Goal: Information Seeking & Learning: Learn about a topic

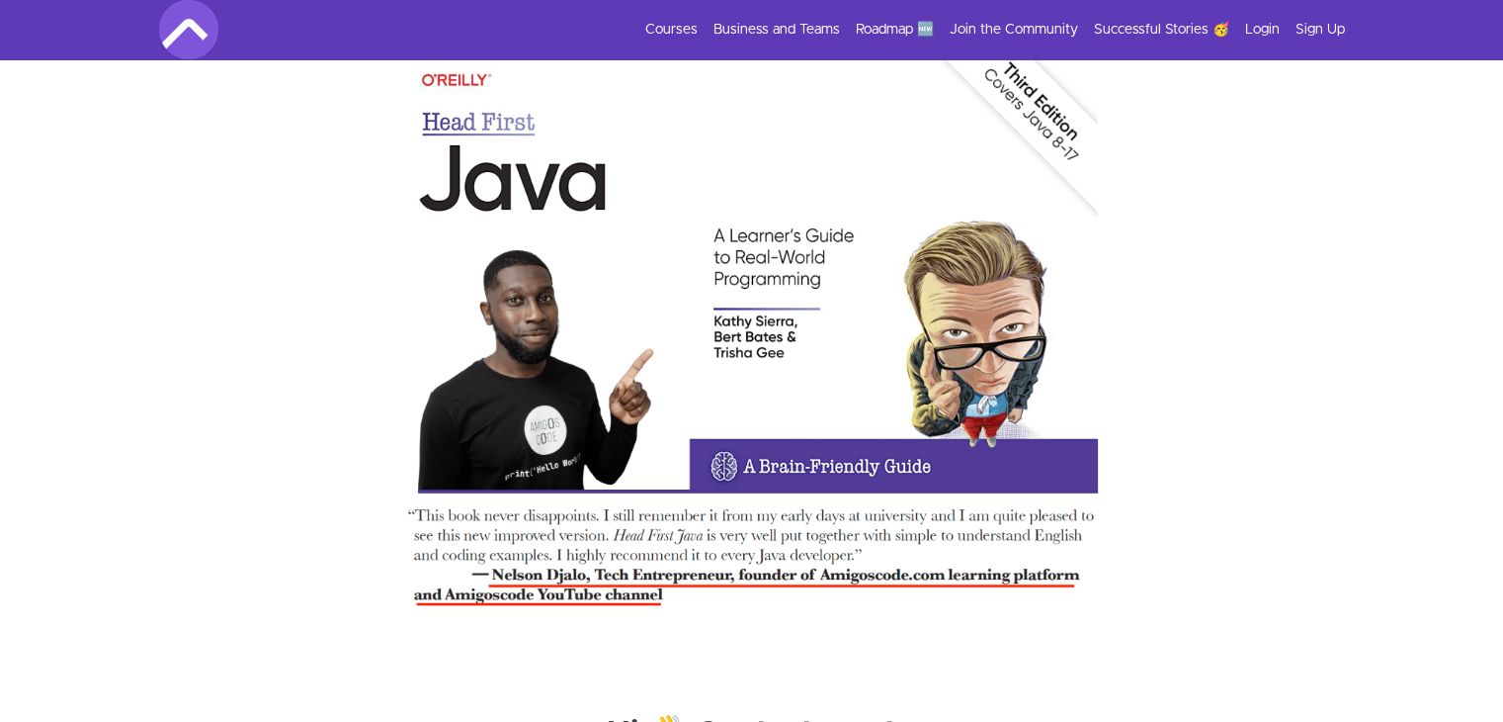
scroll to position [6528, 0]
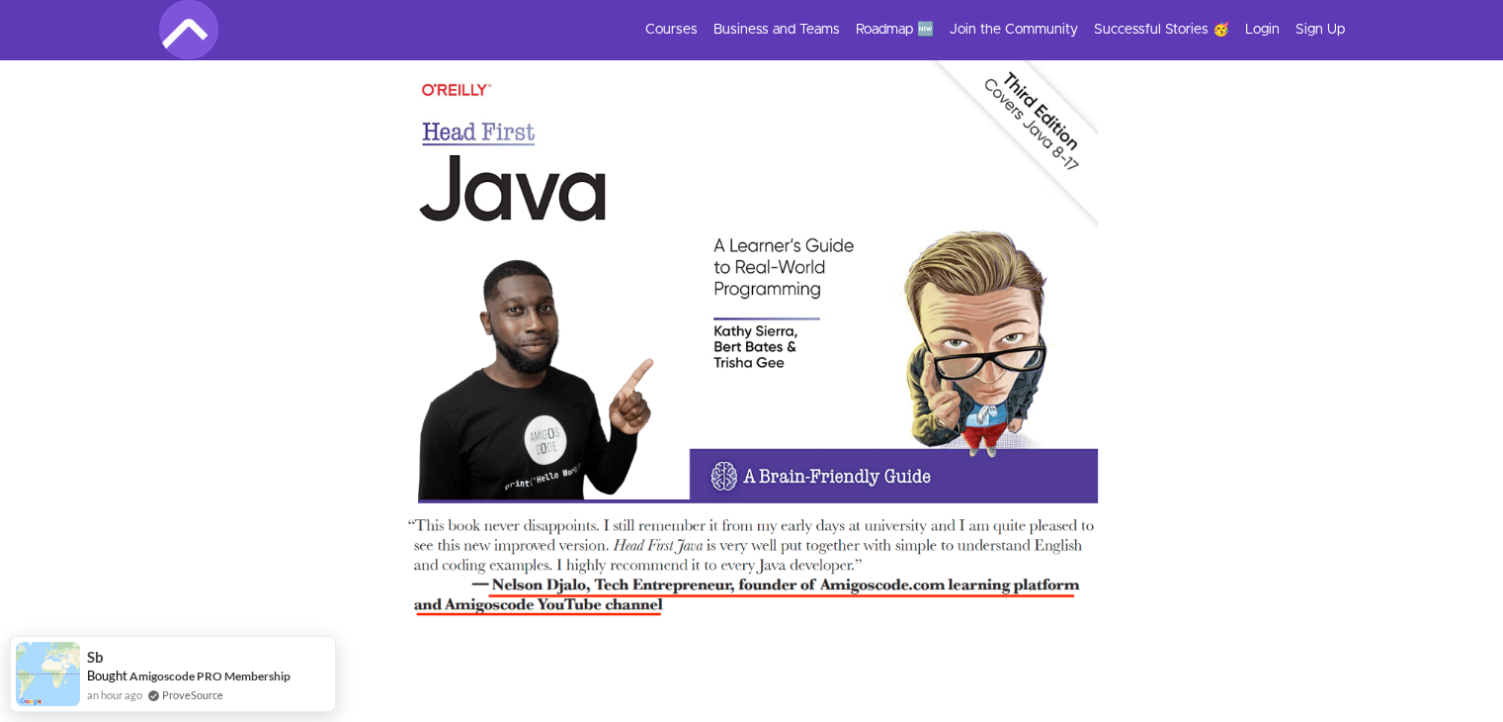
click at [700, 37] on li "Business and Teams" at bounding box center [769, 30] width 142 height 20
click at [678, 28] on link "Courses" at bounding box center [671, 30] width 52 height 20
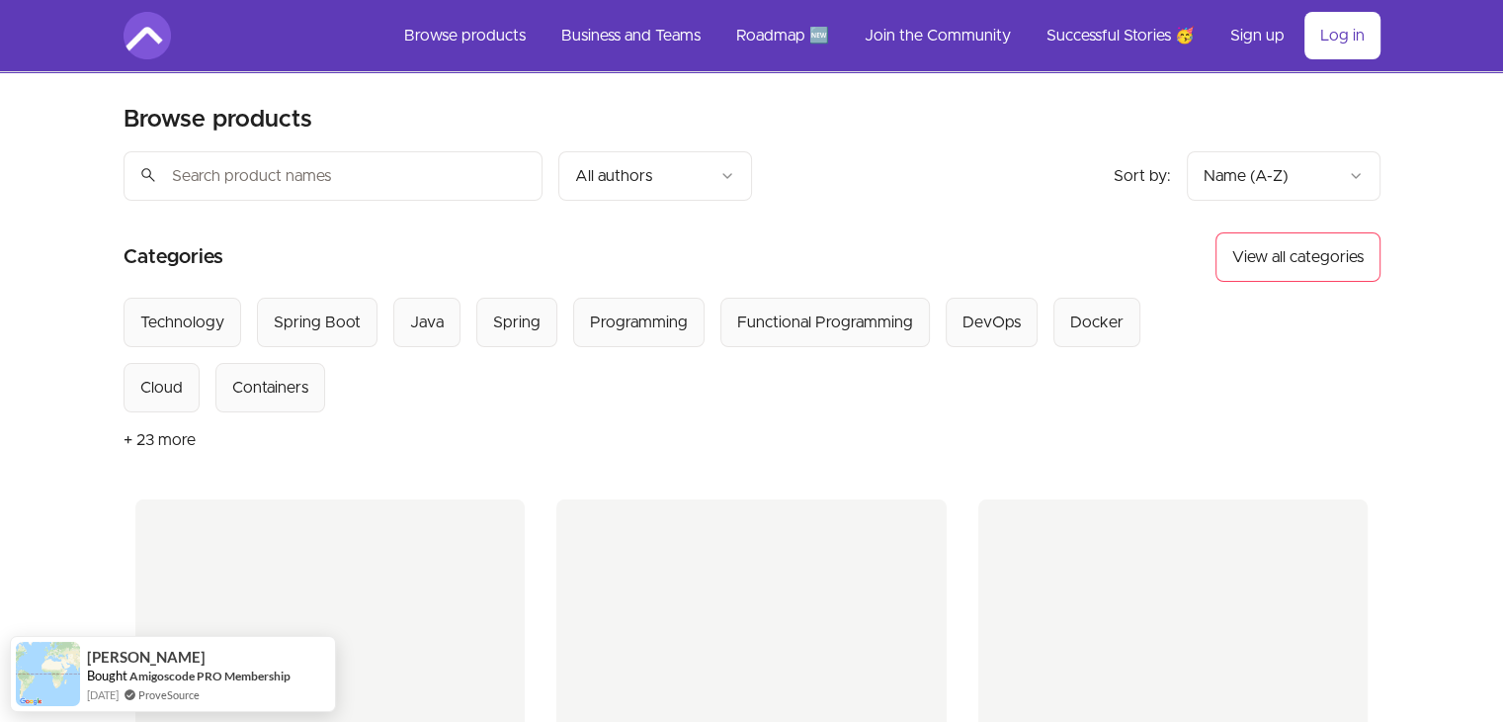
scroll to position [101, 0]
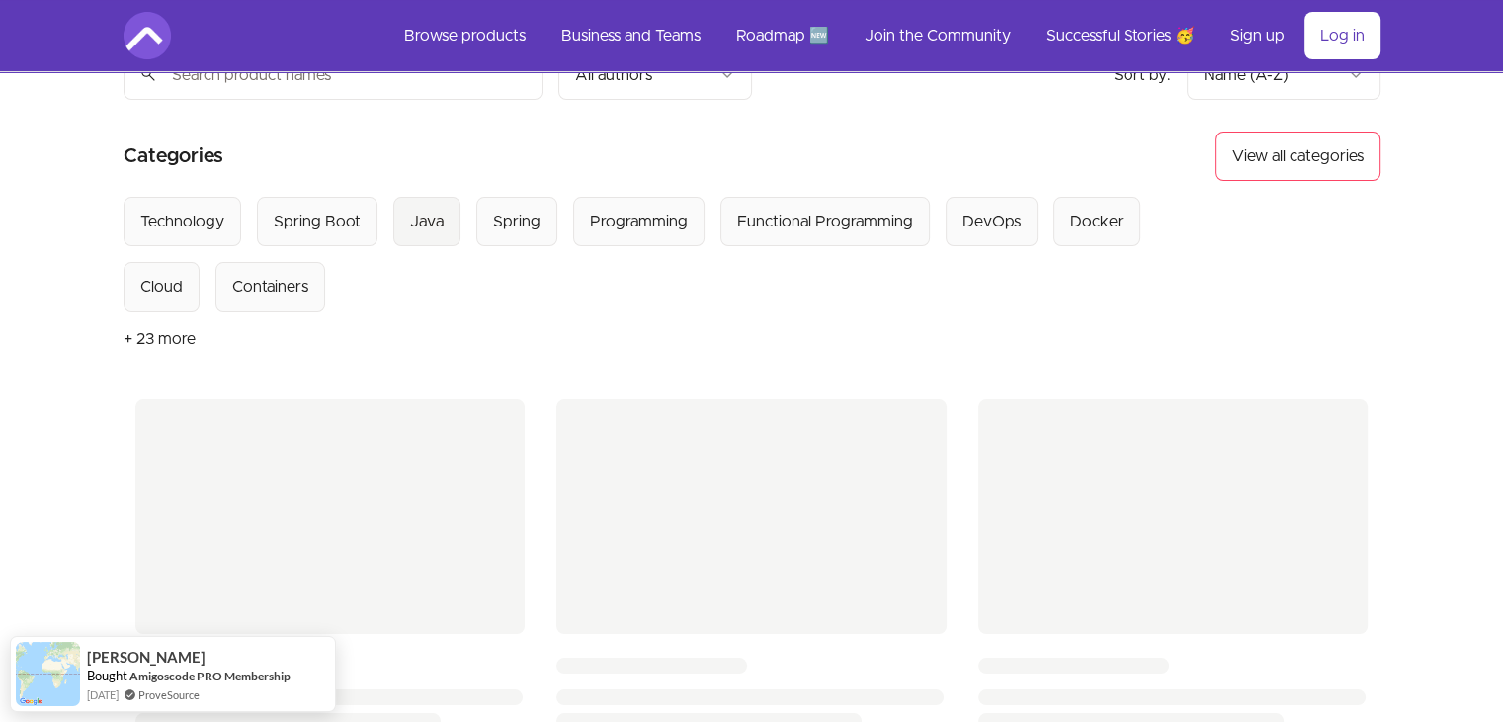
click at [449, 219] on button "Java" at bounding box center [426, 221] width 67 height 49
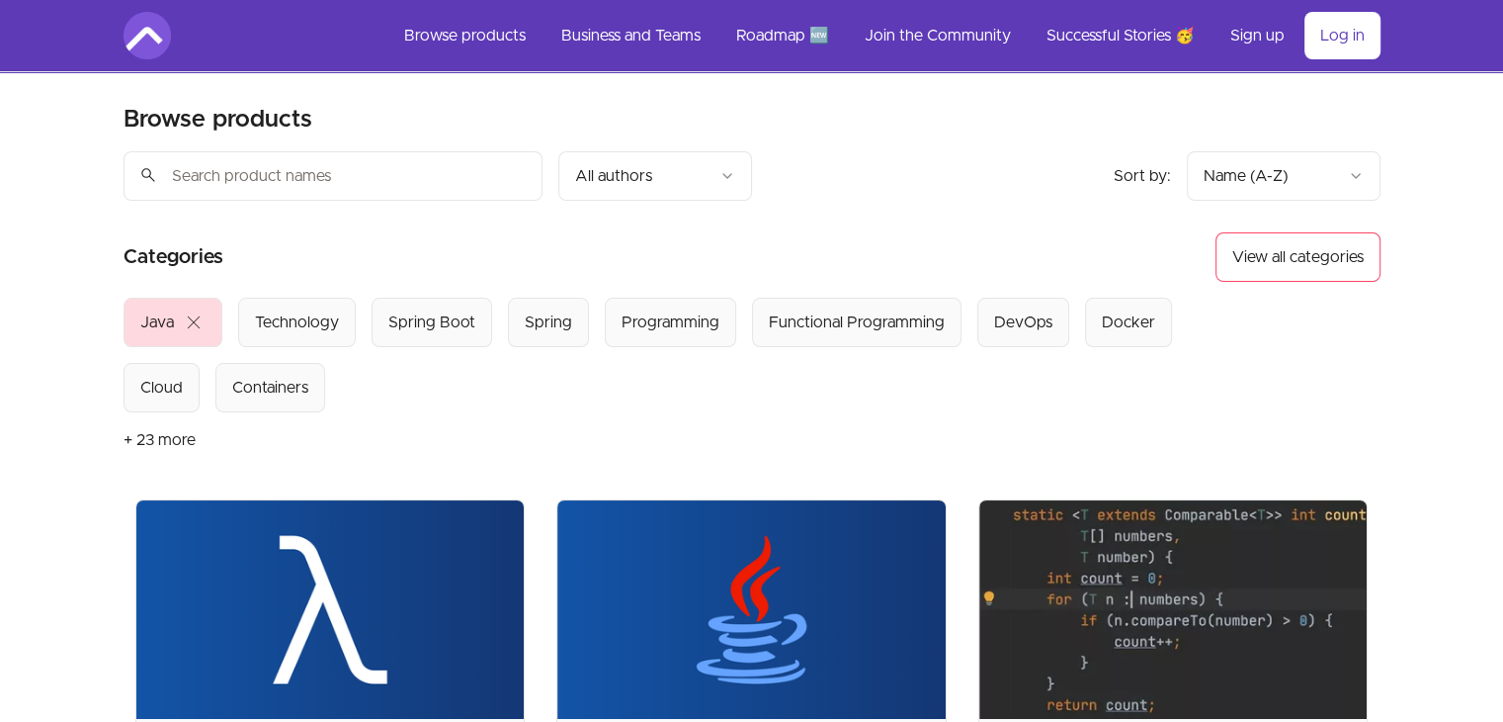
click at [148, 320] on div "Java" at bounding box center [157, 322] width 34 height 24
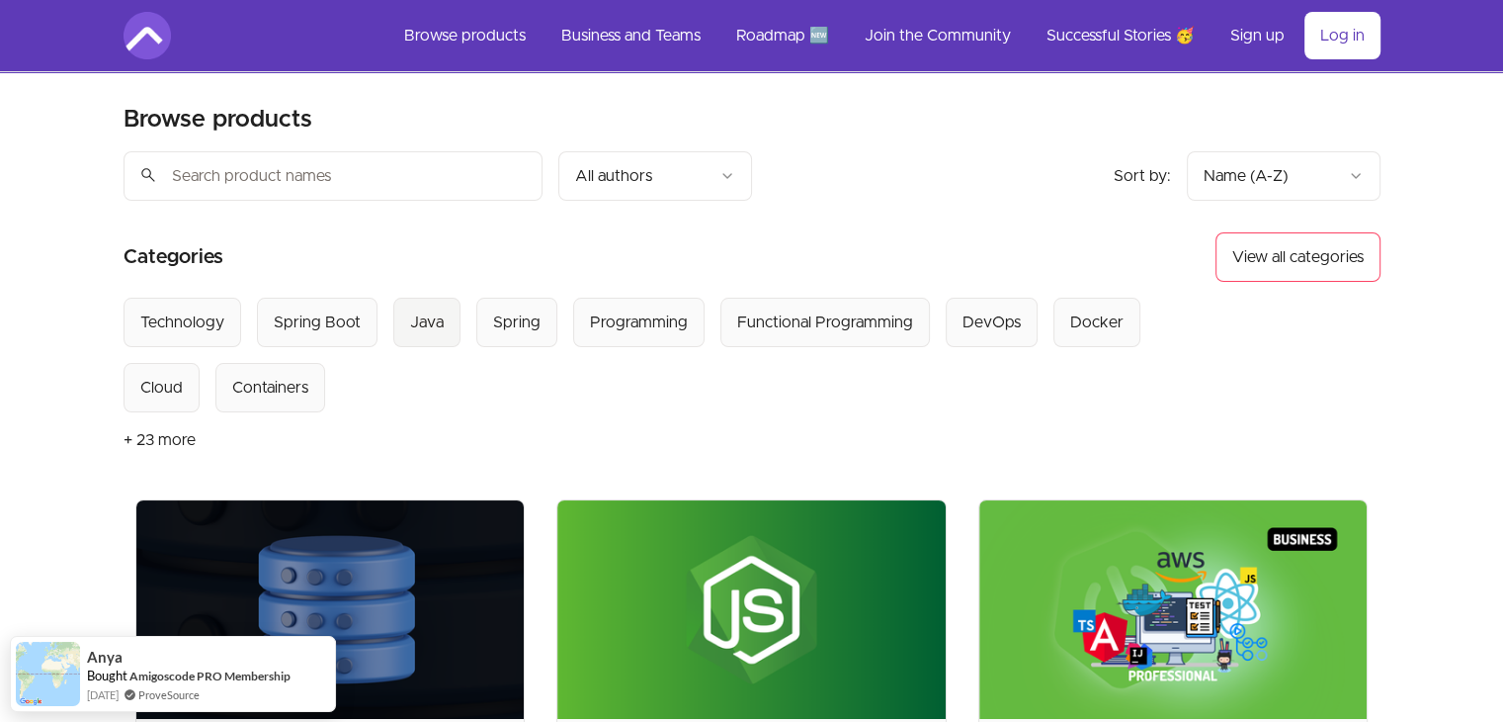
click at [444, 322] on button "Java" at bounding box center [426, 321] width 67 height 49
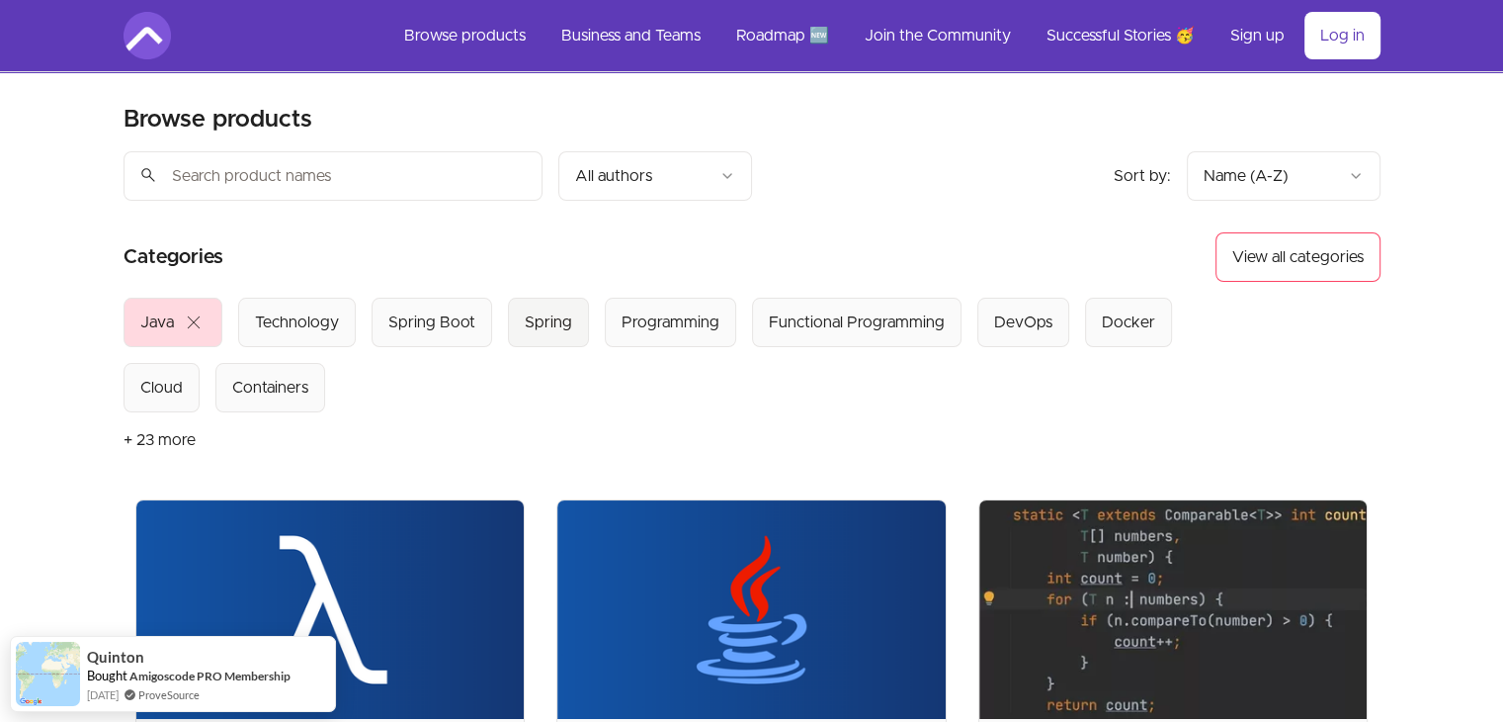
click at [529, 320] on div "Spring" at bounding box center [548, 322] width 47 height 24
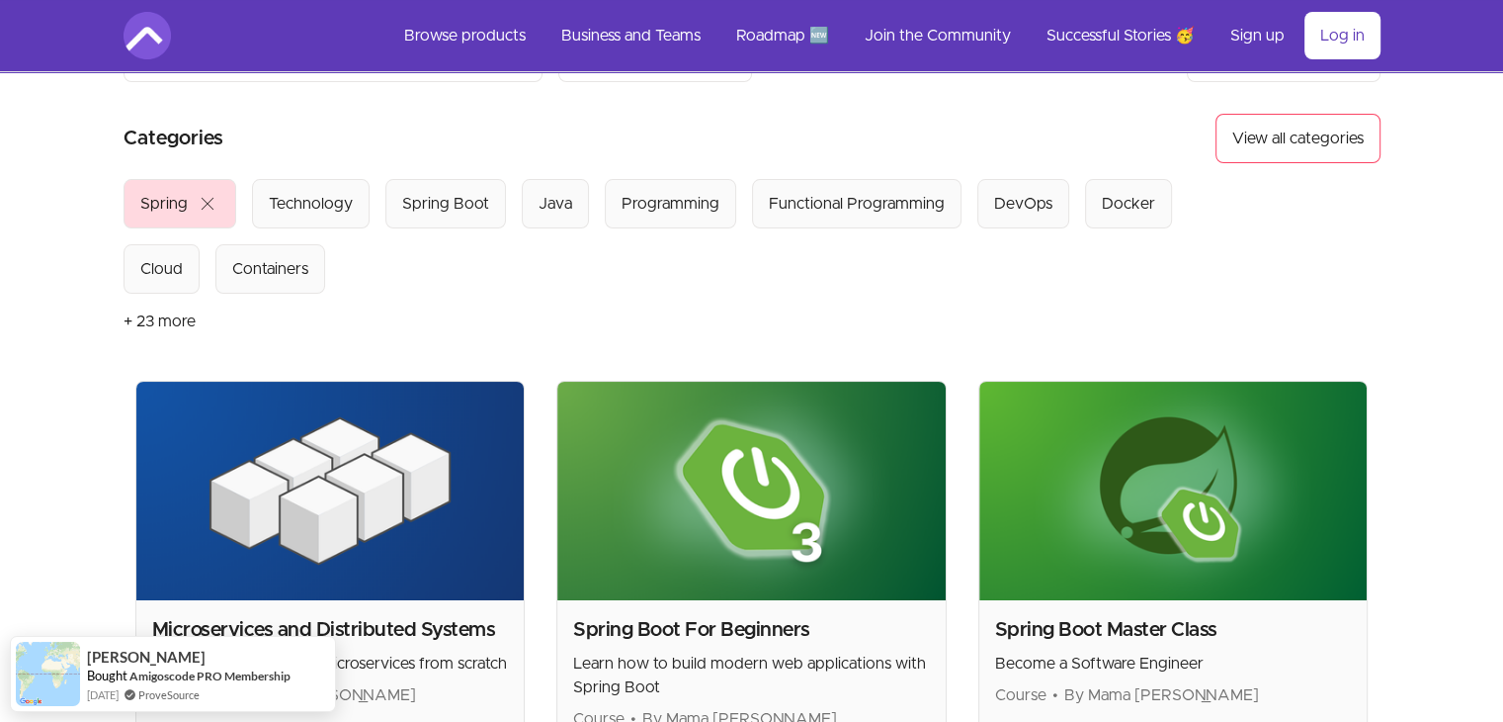
scroll to position [129, 0]
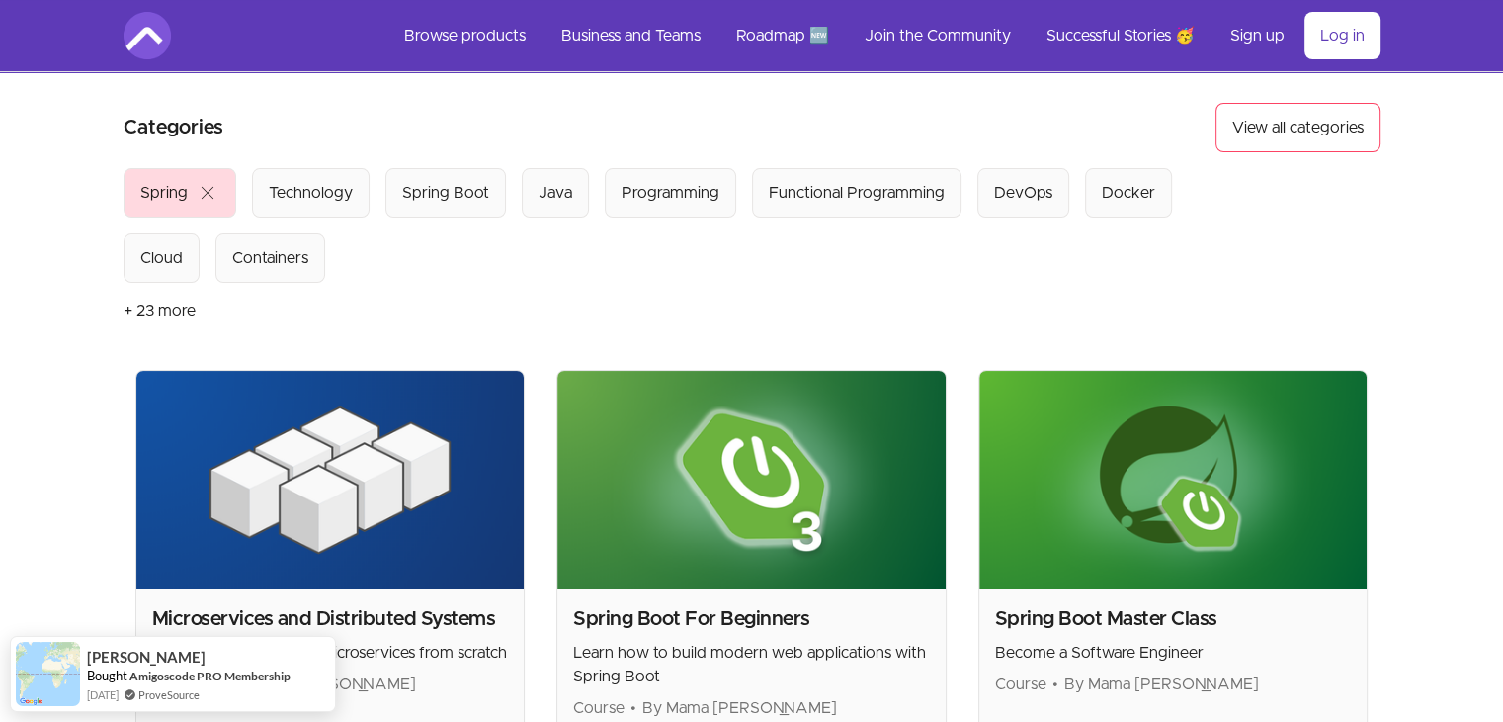
click at [161, 195] on div "Spring" at bounding box center [163, 193] width 47 height 24
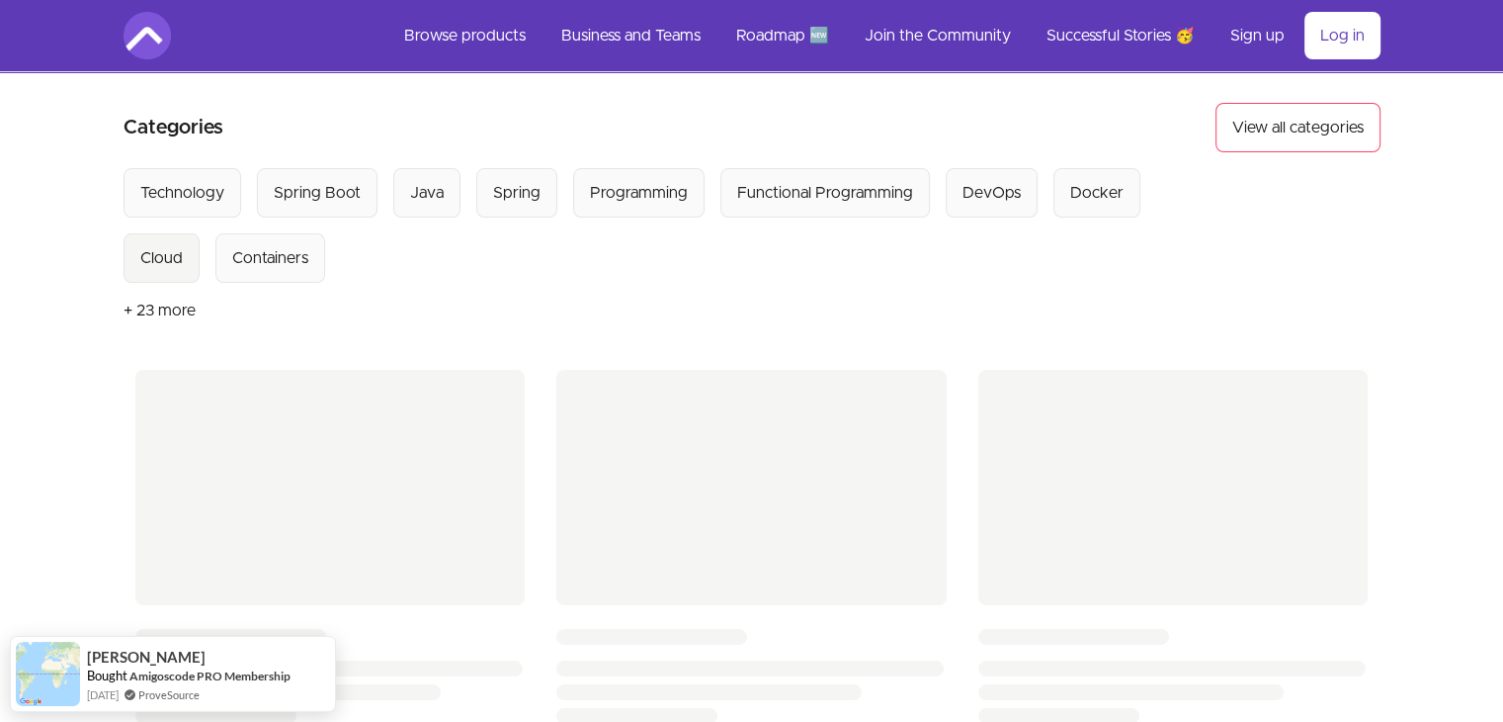
click at [183, 246] on div "Cloud" at bounding box center [161, 258] width 42 height 24
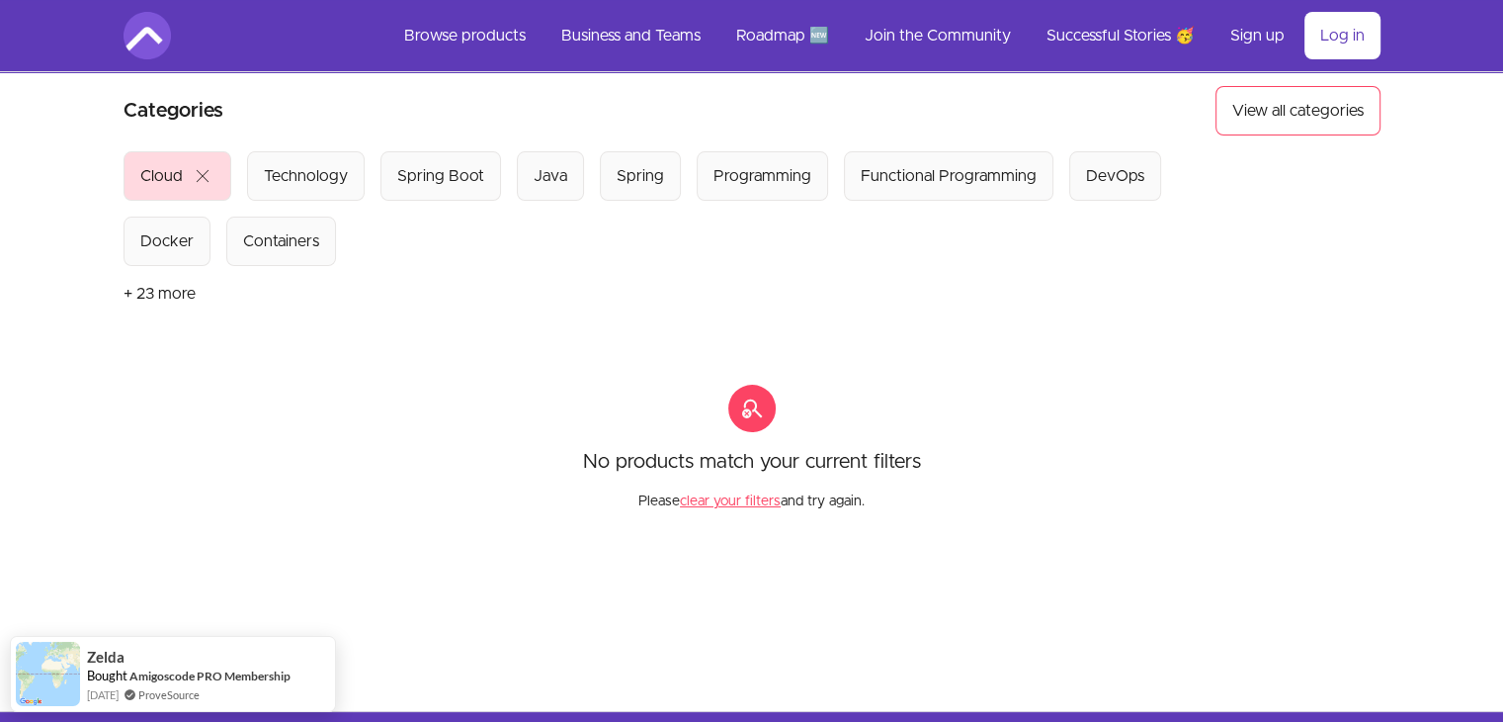
scroll to position [142, 0]
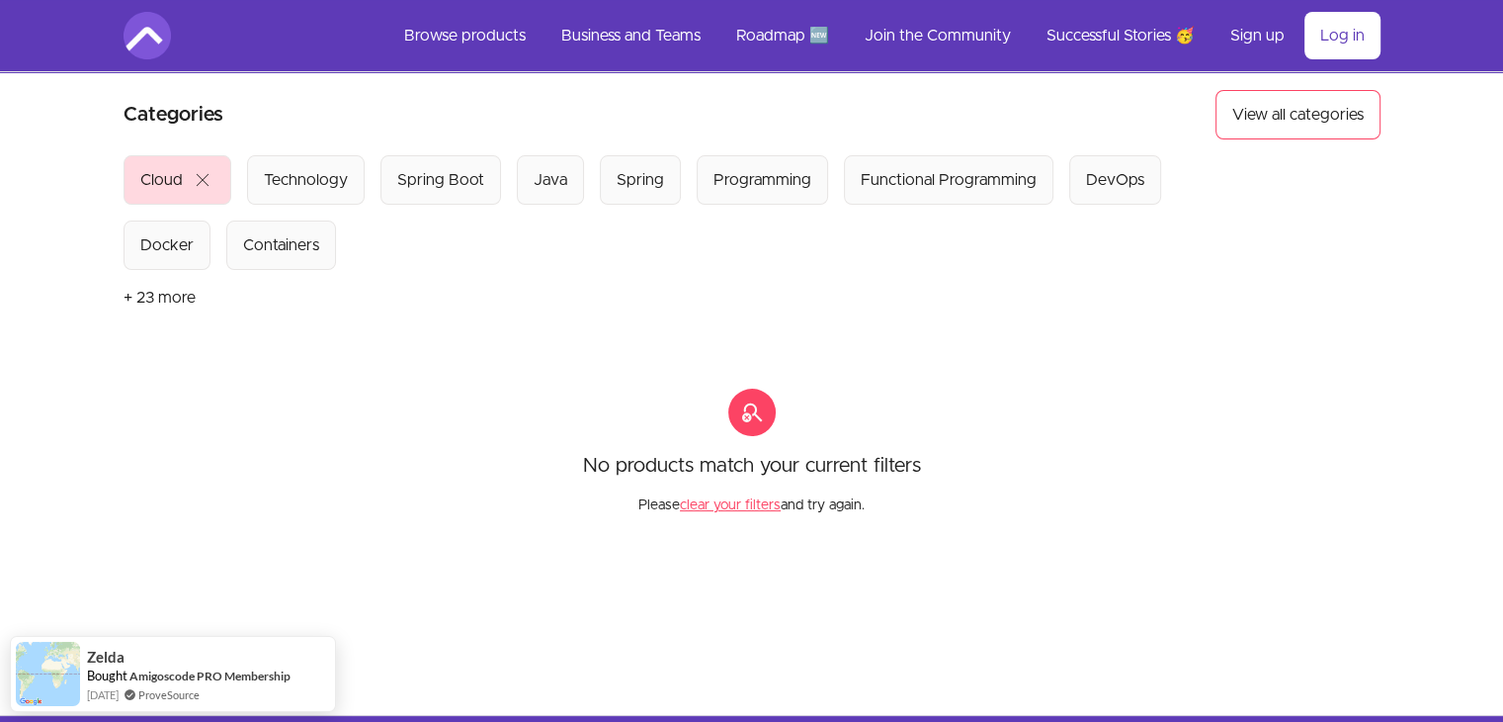
click at [207, 171] on span "close" at bounding box center [203, 180] width 24 height 24
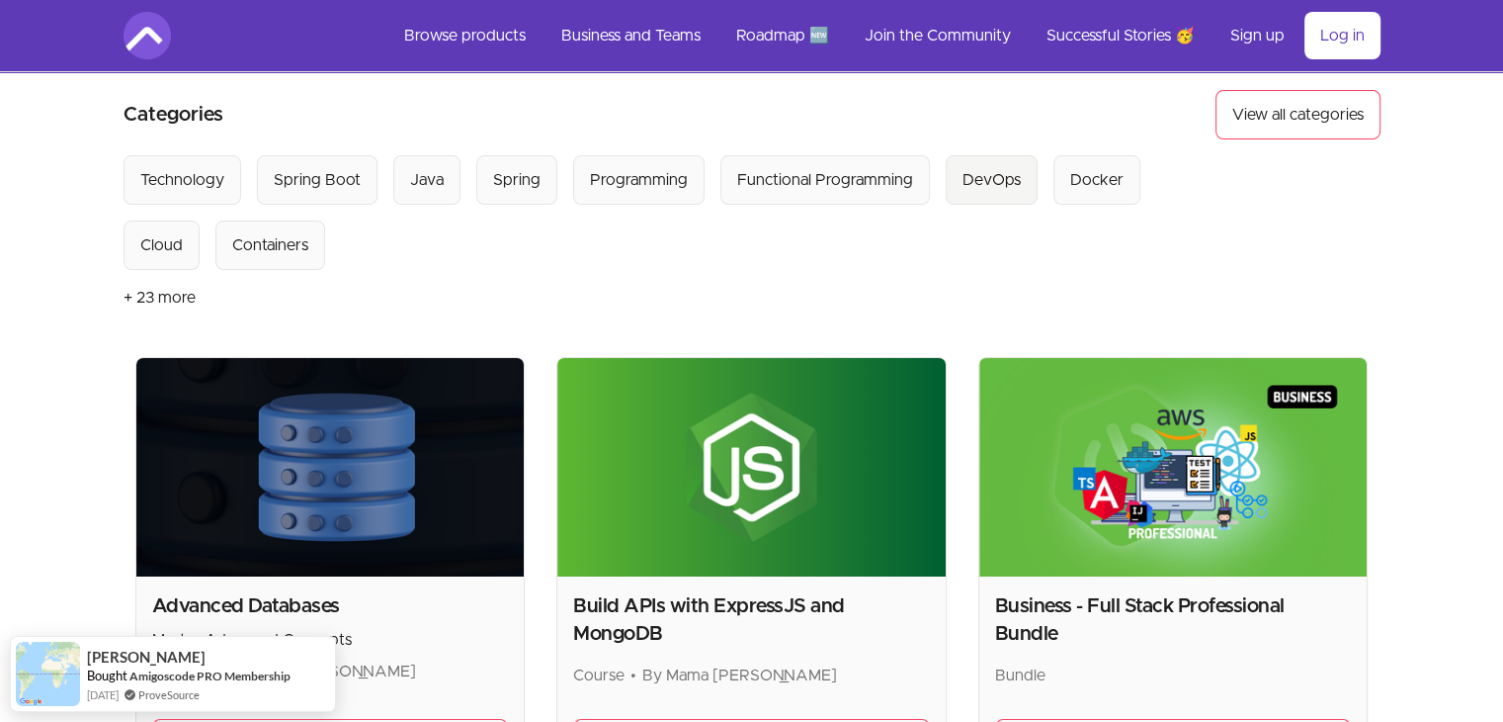
click at [992, 172] on div "DevOps" at bounding box center [992, 180] width 58 height 24
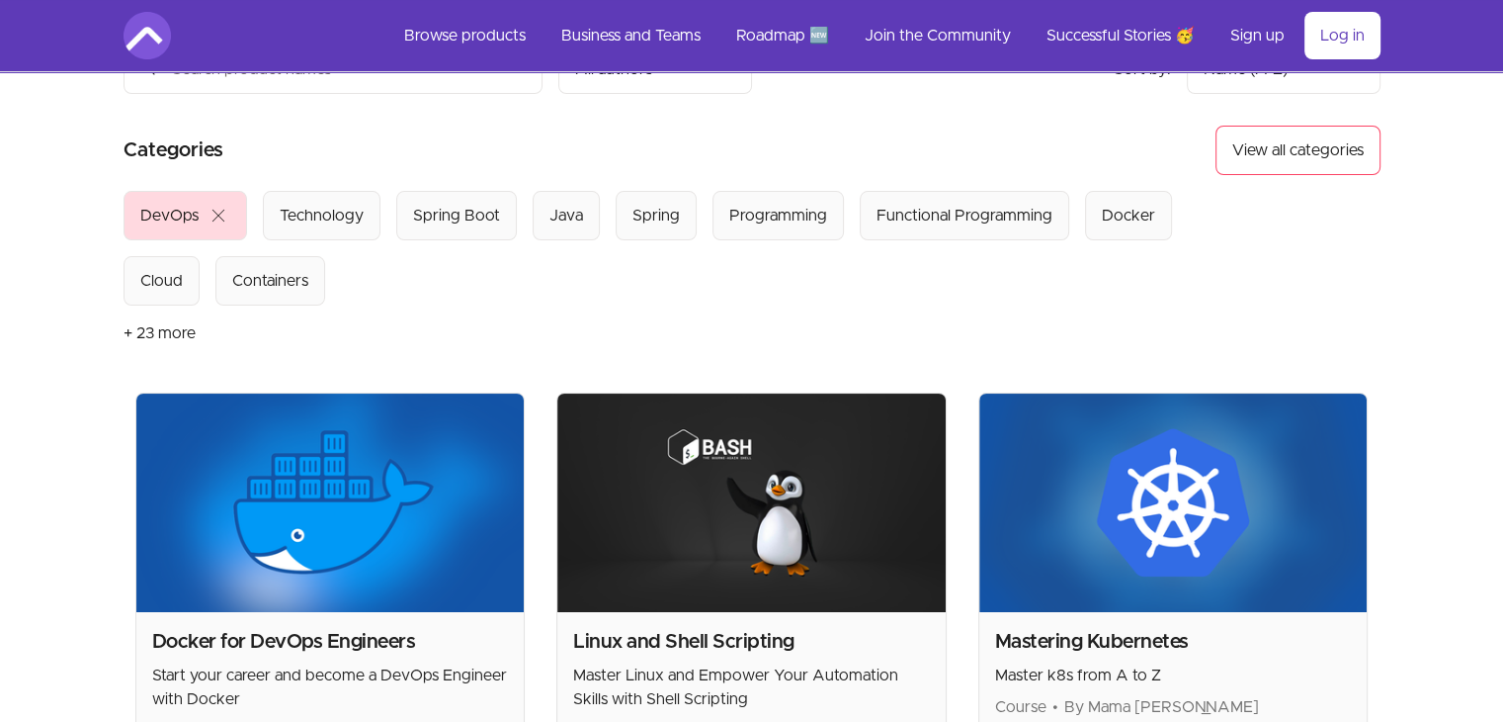
scroll to position [107, 0]
click at [792, 212] on div "Programming" at bounding box center [778, 216] width 98 height 24
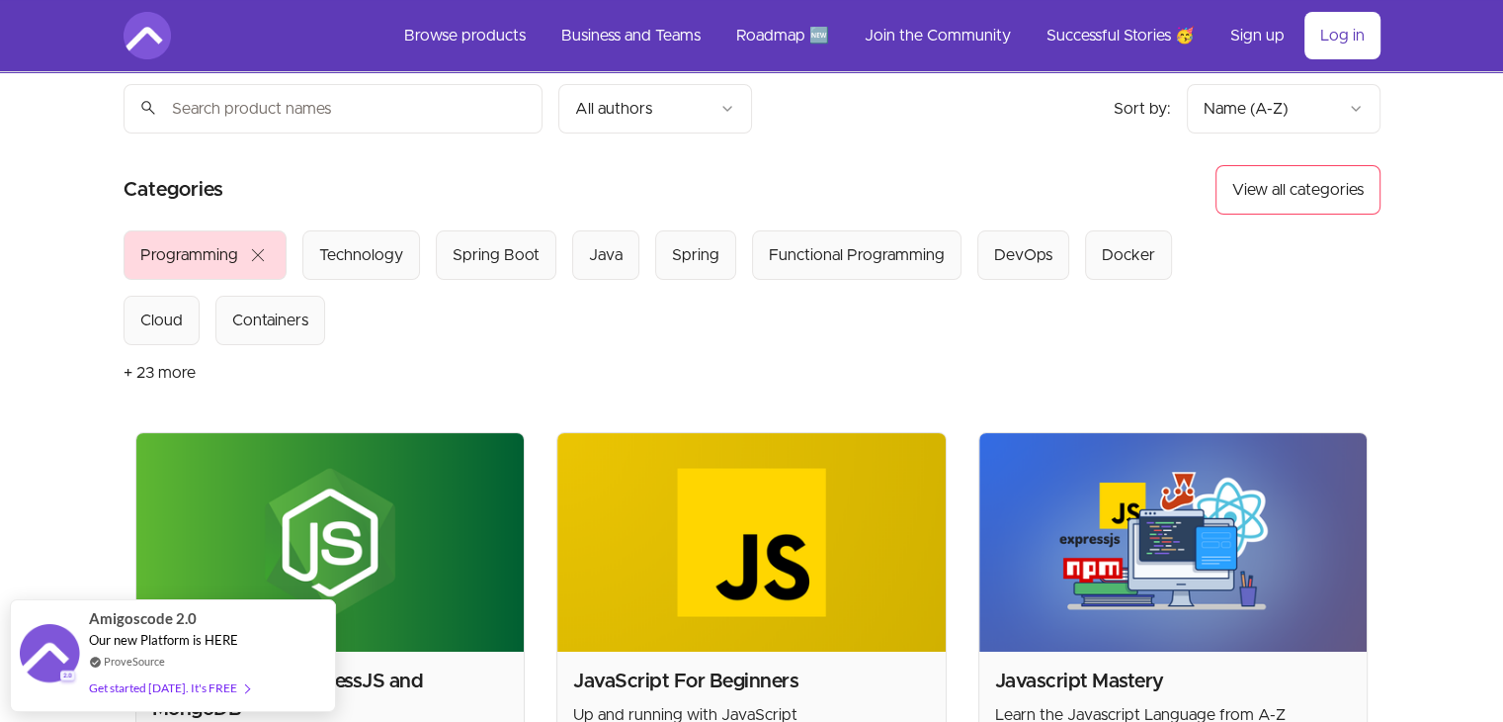
scroll to position [59, 0]
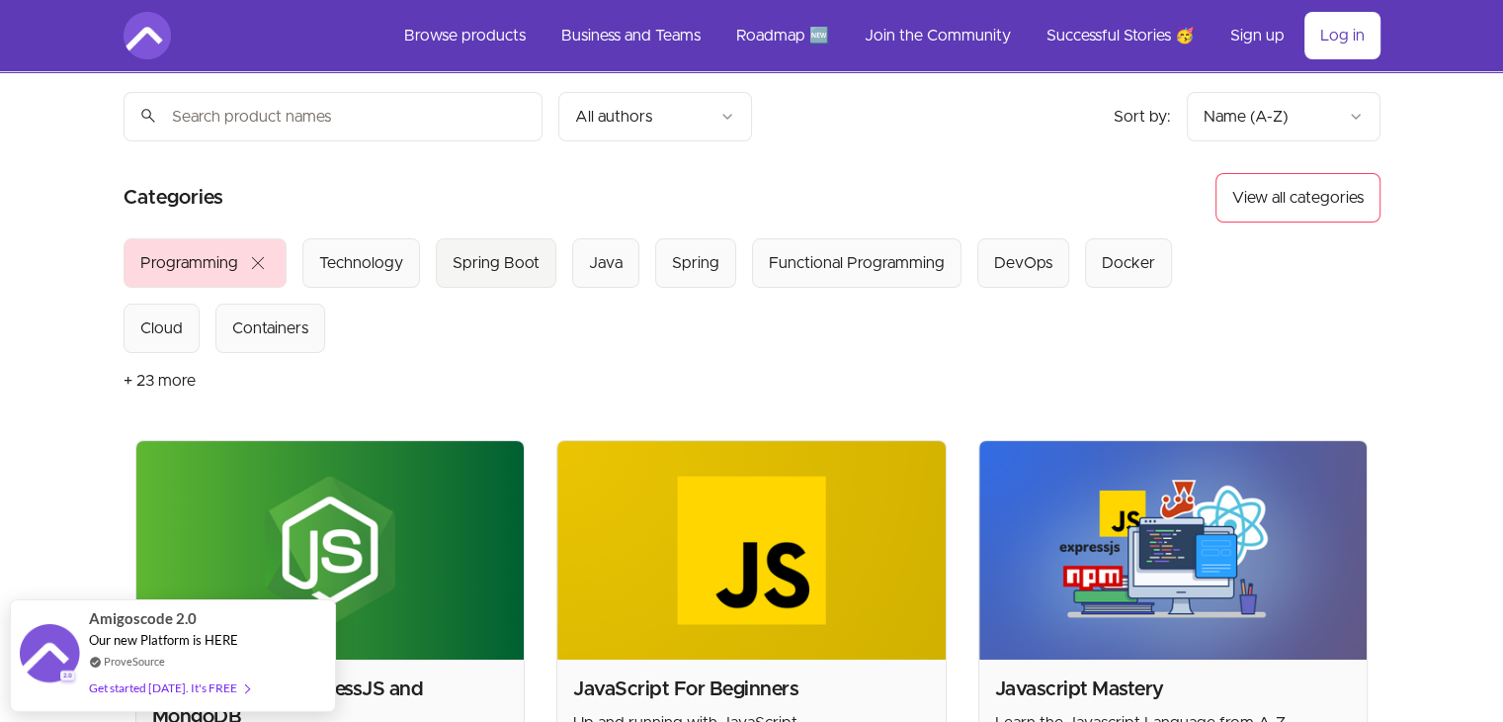
click at [512, 256] on div "Spring Boot" at bounding box center [496, 263] width 87 height 24
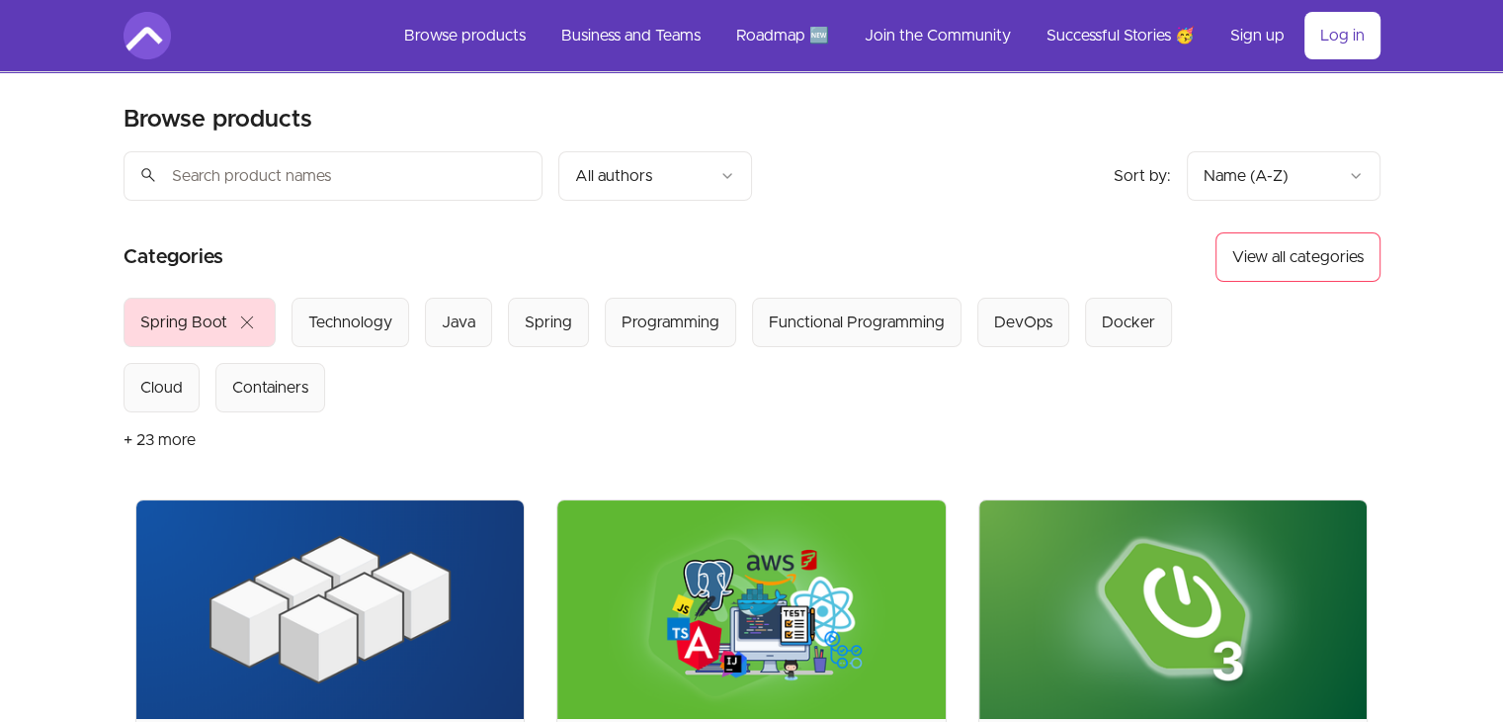
click at [245, 320] on span "close" at bounding box center [247, 322] width 24 height 24
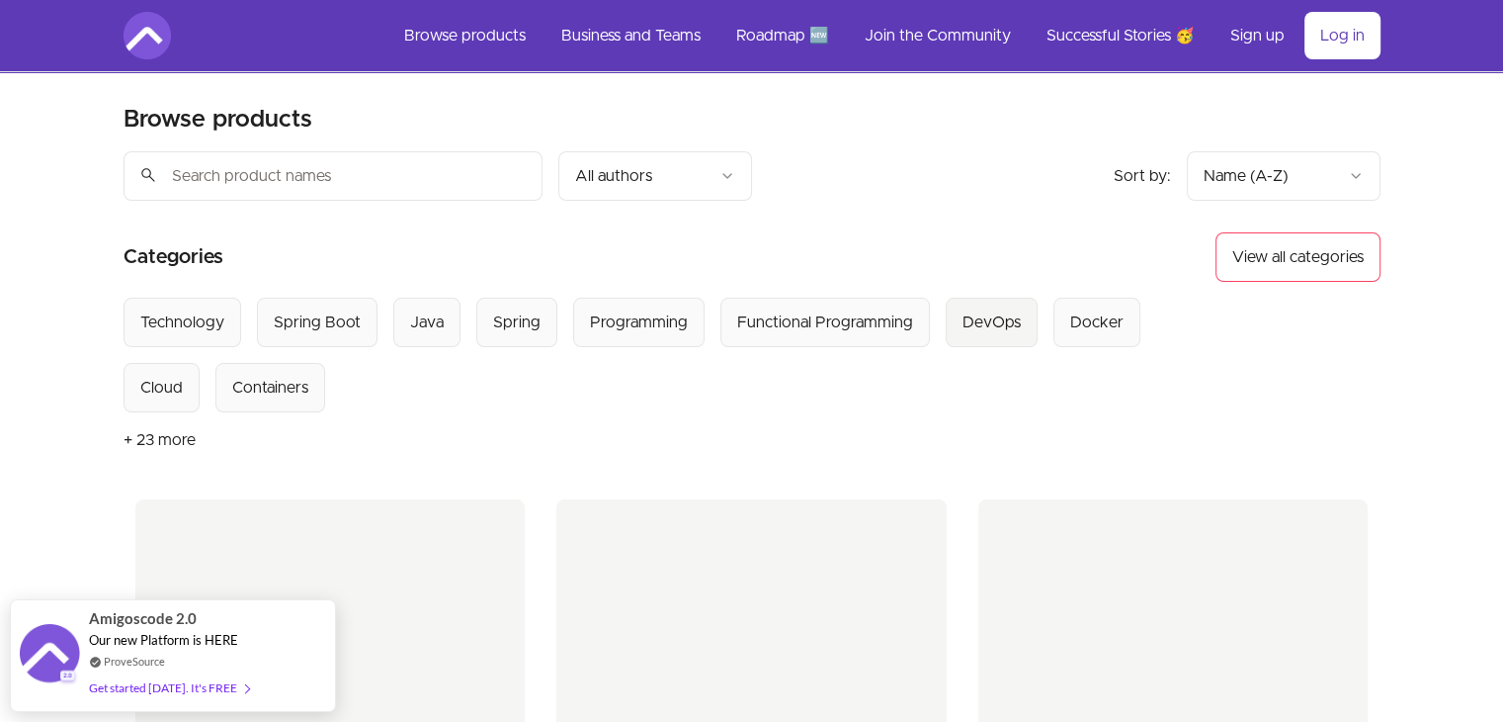
click at [988, 321] on div "DevOps" at bounding box center [992, 322] width 58 height 24
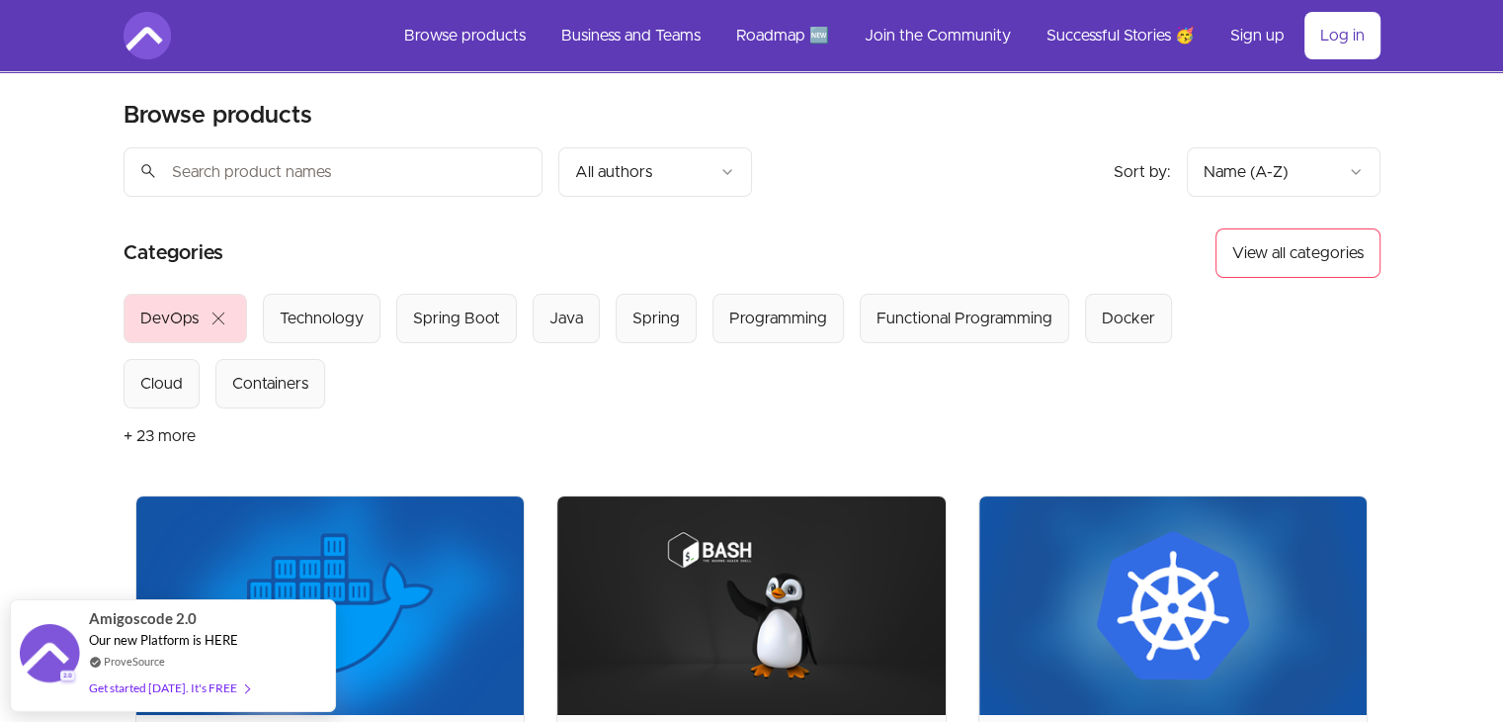
scroll to position [6, 0]
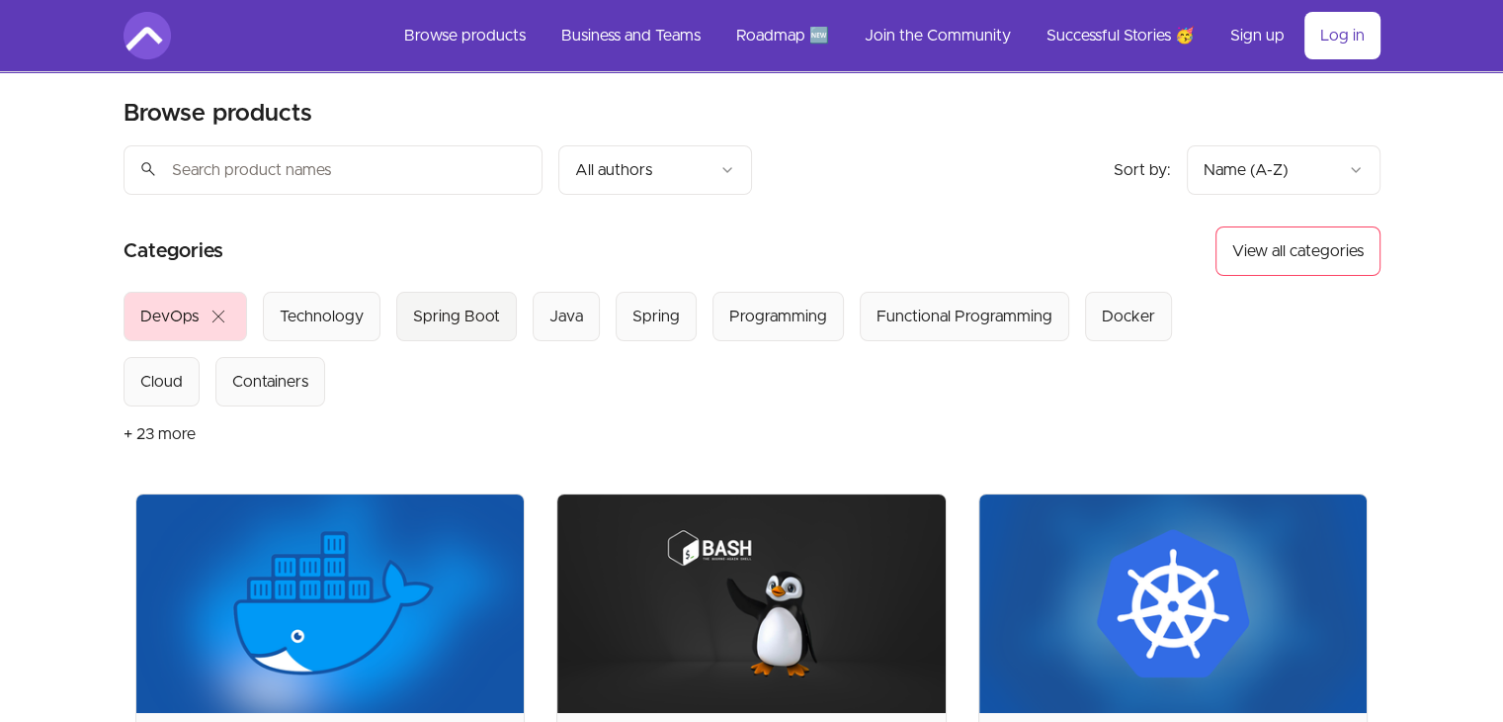
click at [467, 317] on div "Spring Boot" at bounding box center [456, 316] width 87 height 24
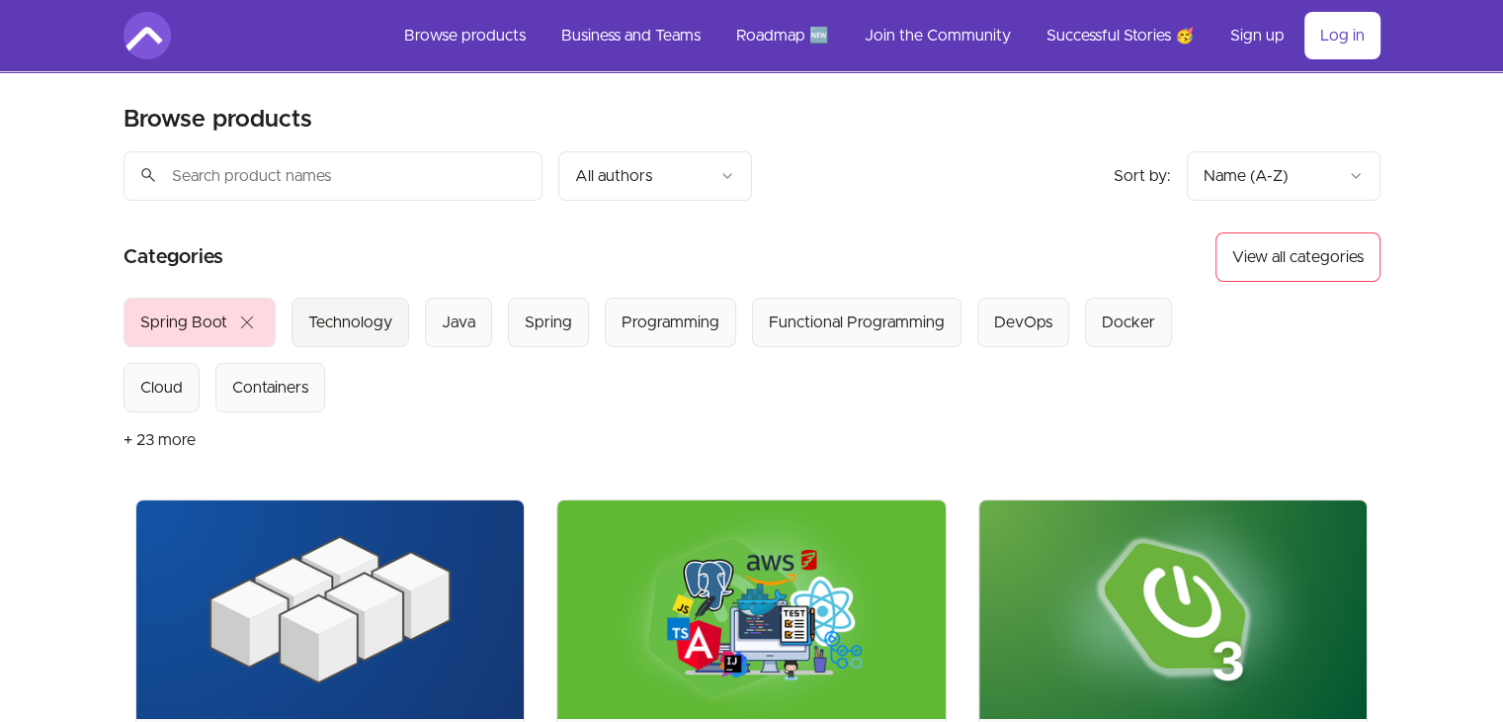
click at [383, 325] on div "Technology" at bounding box center [350, 322] width 84 height 24
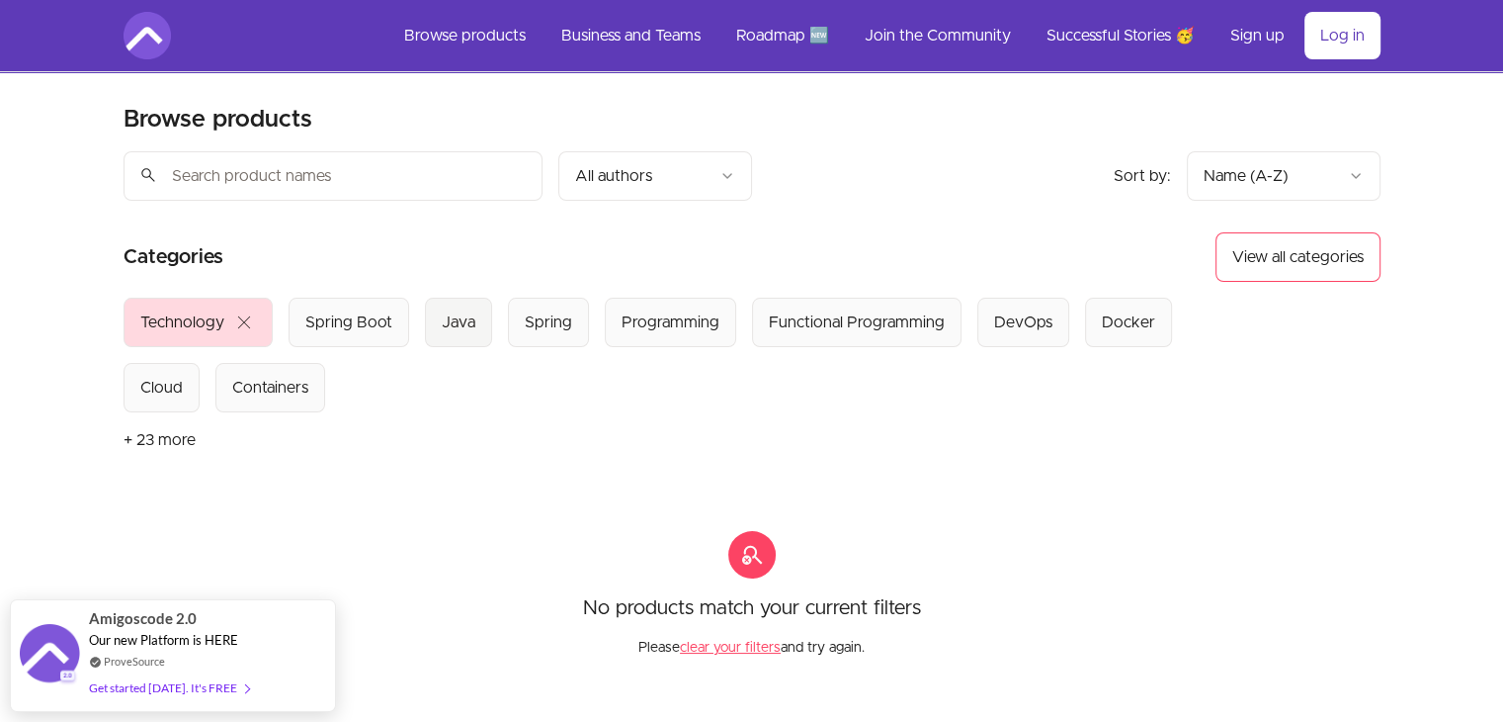
click at [472, 325] on button "Java" at bounding box center [458, 321] width 67 height 49
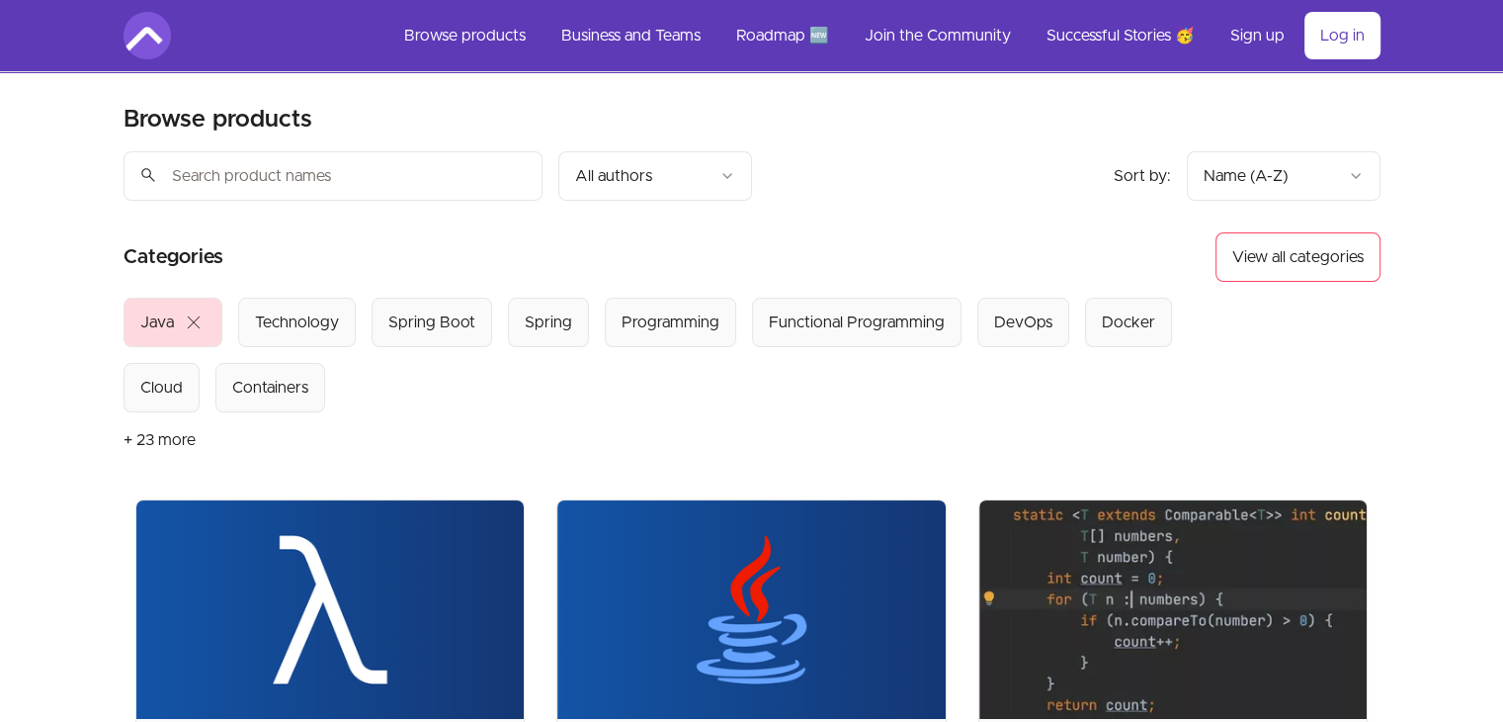
drag, startPoint x: 544, startPoint y: 277, endPoint x: 463, endPoint y: 224, distance: 96.5
click at [463, 224] on header "Product filters: Sort by: import_export Name (A-Z) search All authors Sort by: …" at bounding box center [752, 325] width 1257 height 348
click at [550, 330] on div "Spring" at bounding box center [548, 322] width 47 height 24
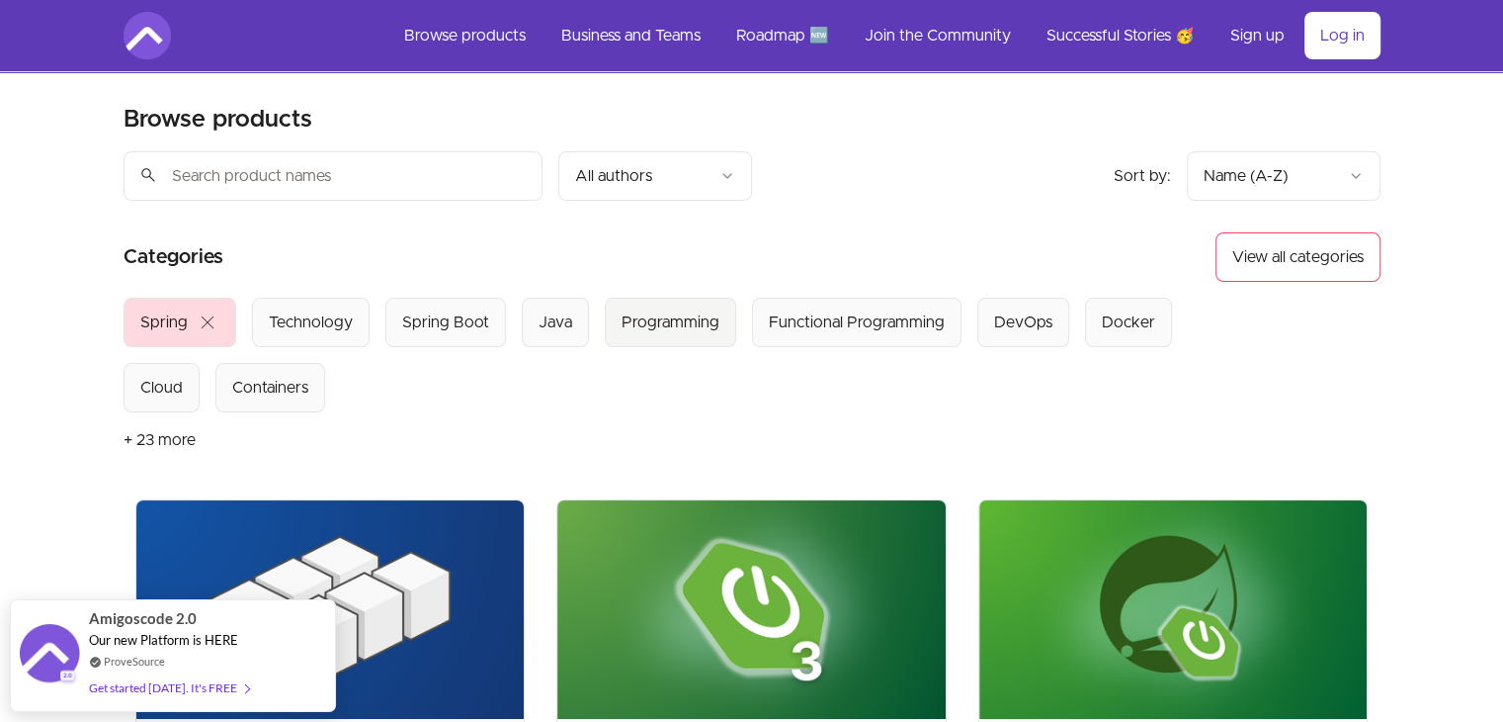
click at [695, 331] on div "Programming" at bounding box center [671, 322] width 98 height 24
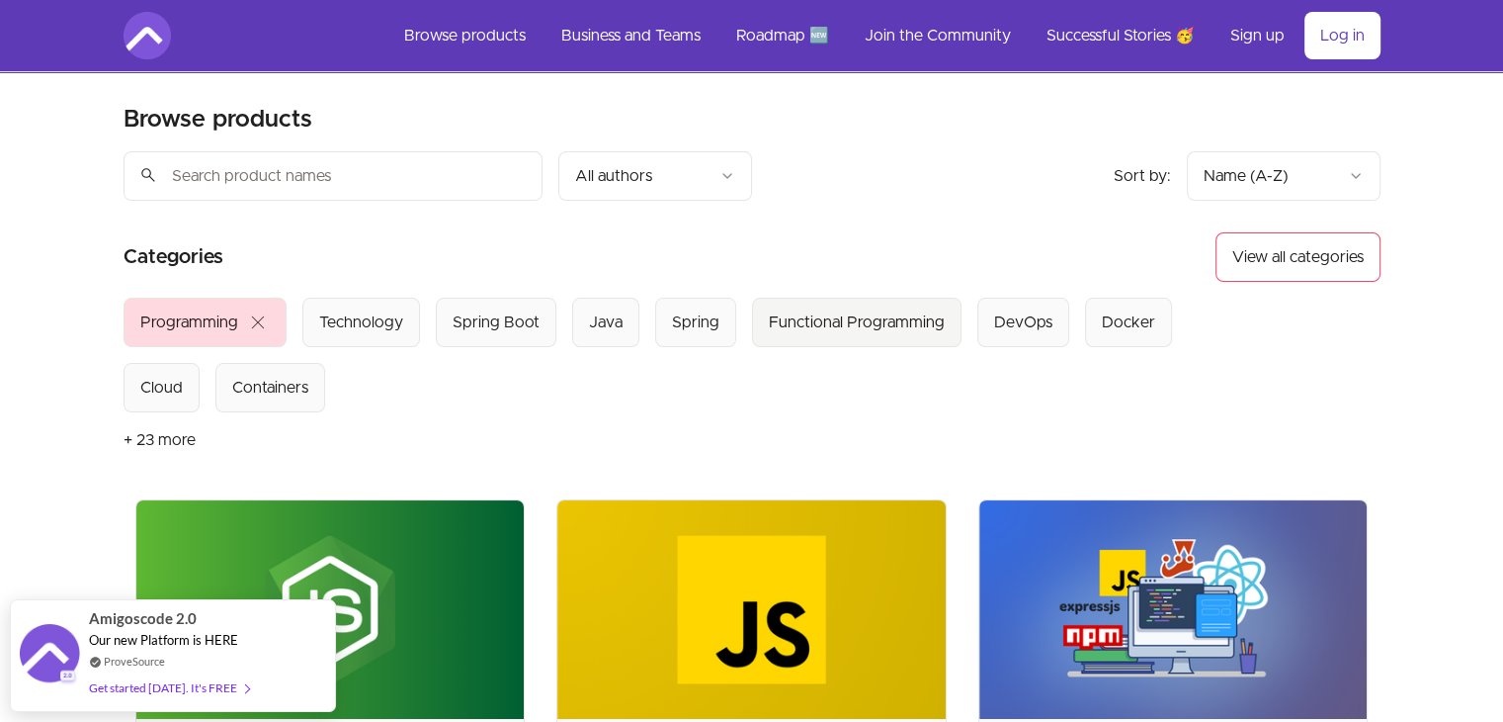
click at [841, 326] on div "Functional Programming" at bounding box center [857, 322] width 176 height 24
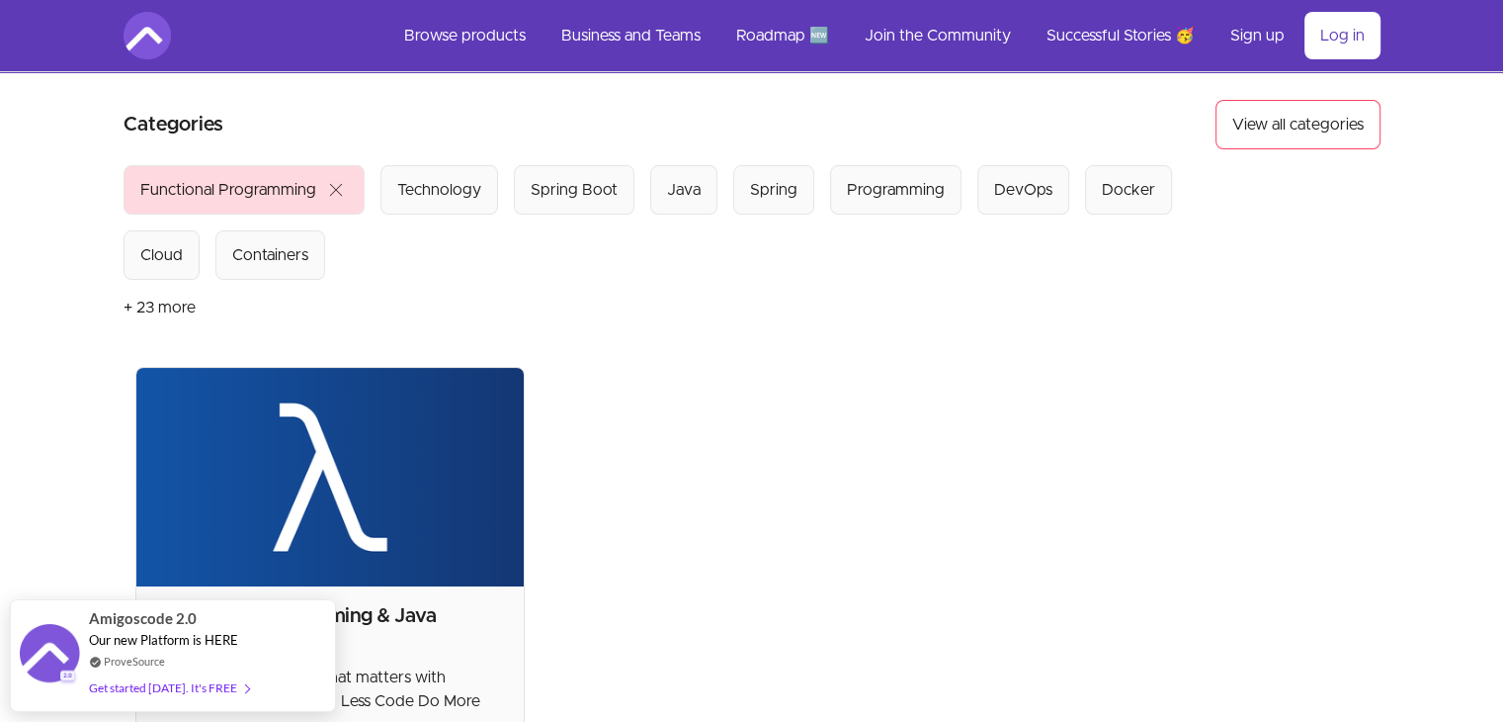
scroll to position [130, 0]
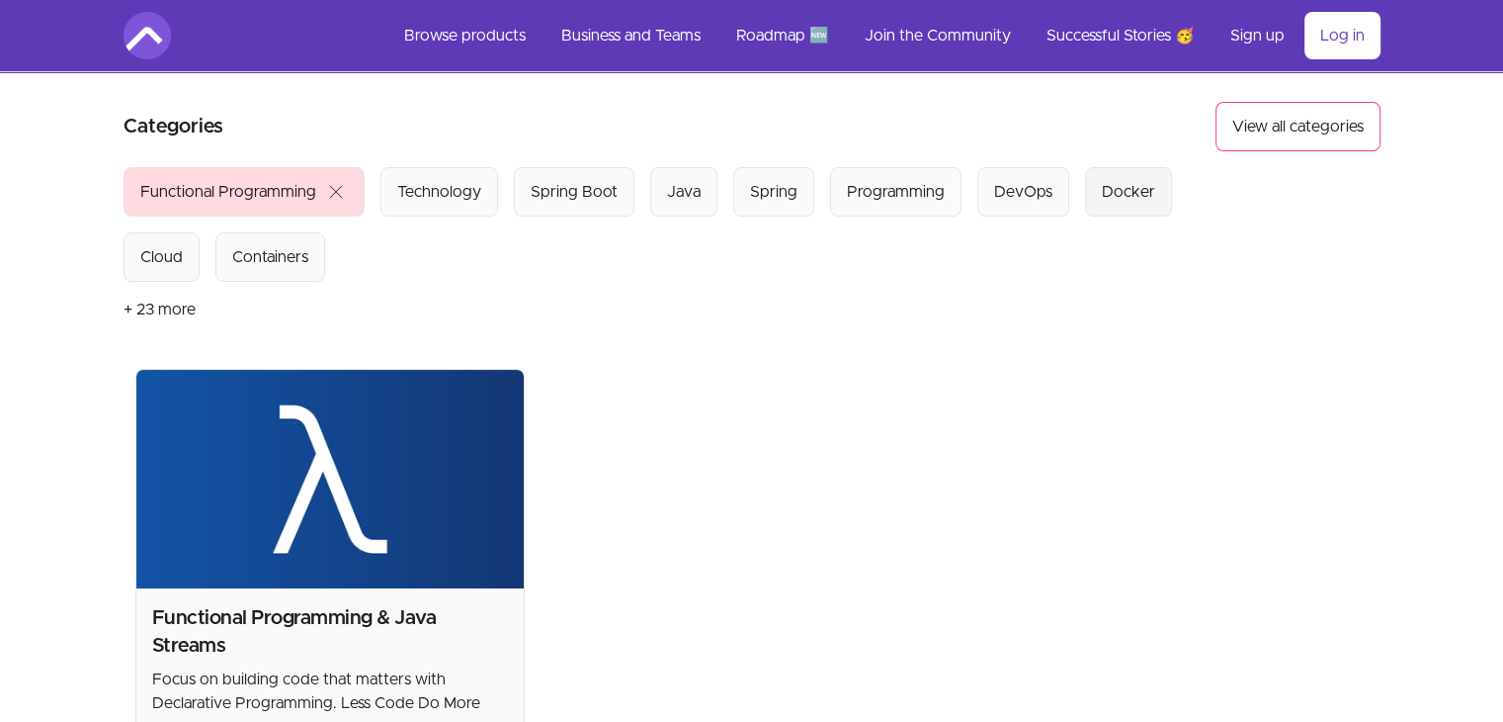
click at [1111, 201] on div "Docker" at bounding box center [1128, 192] width 53 height 24
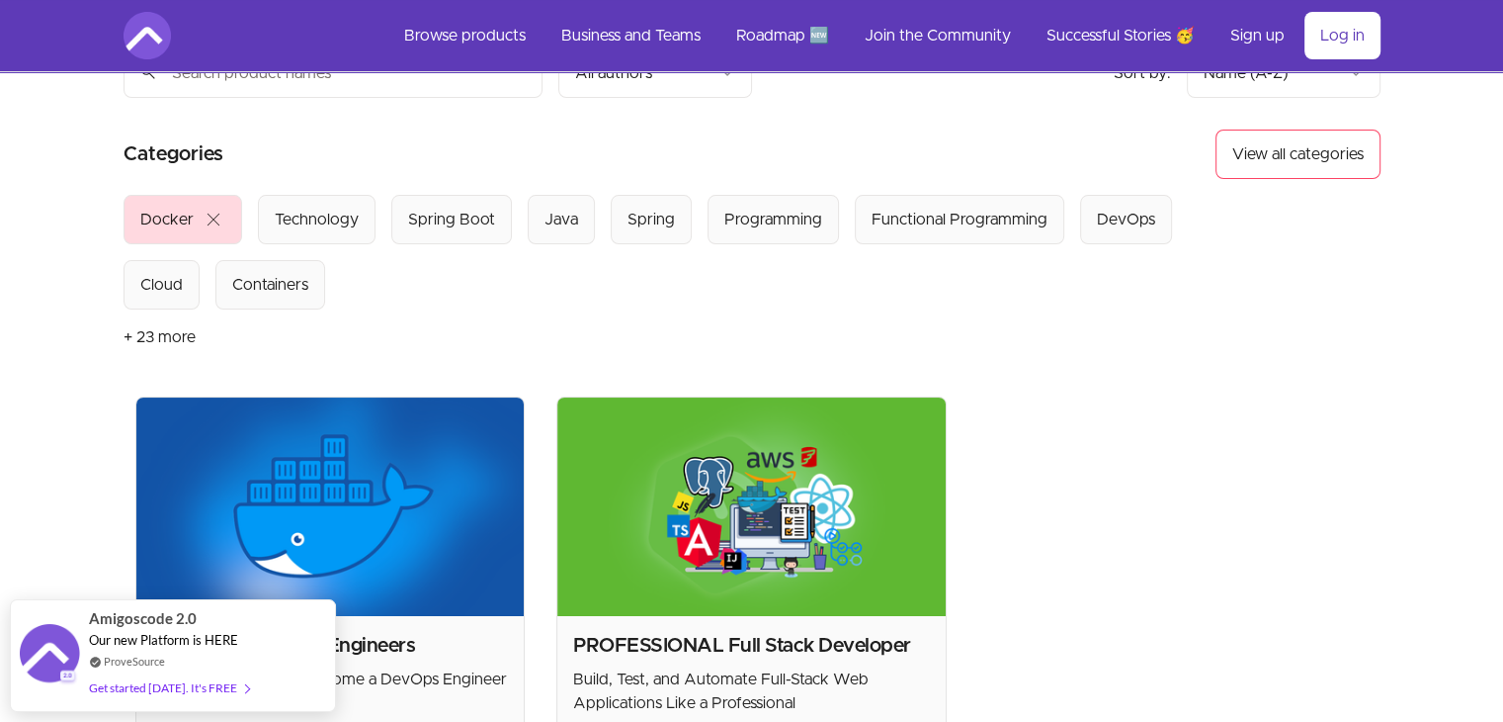
scroll to position [102, 0]
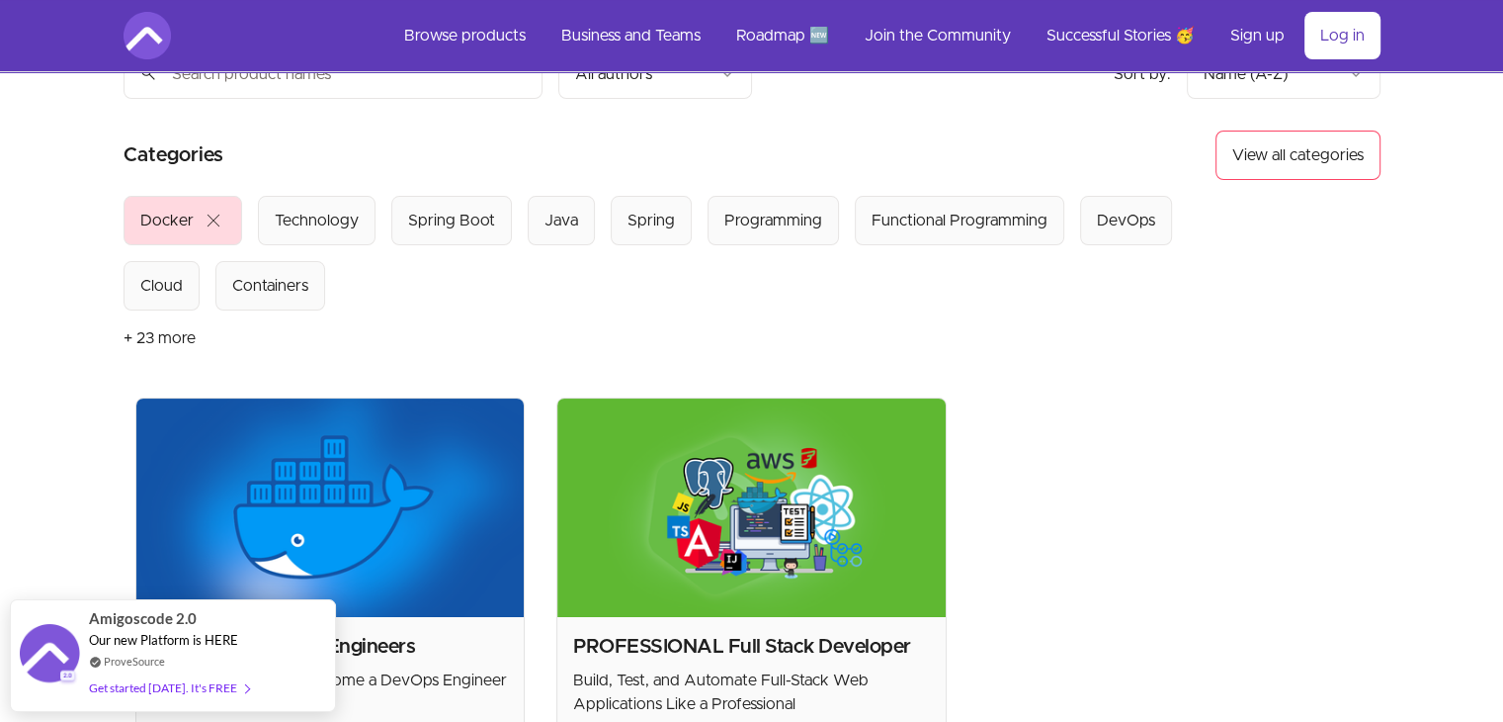
click at [216, 214] on span "close" at bounding box center [214, 221] width 24 height 24
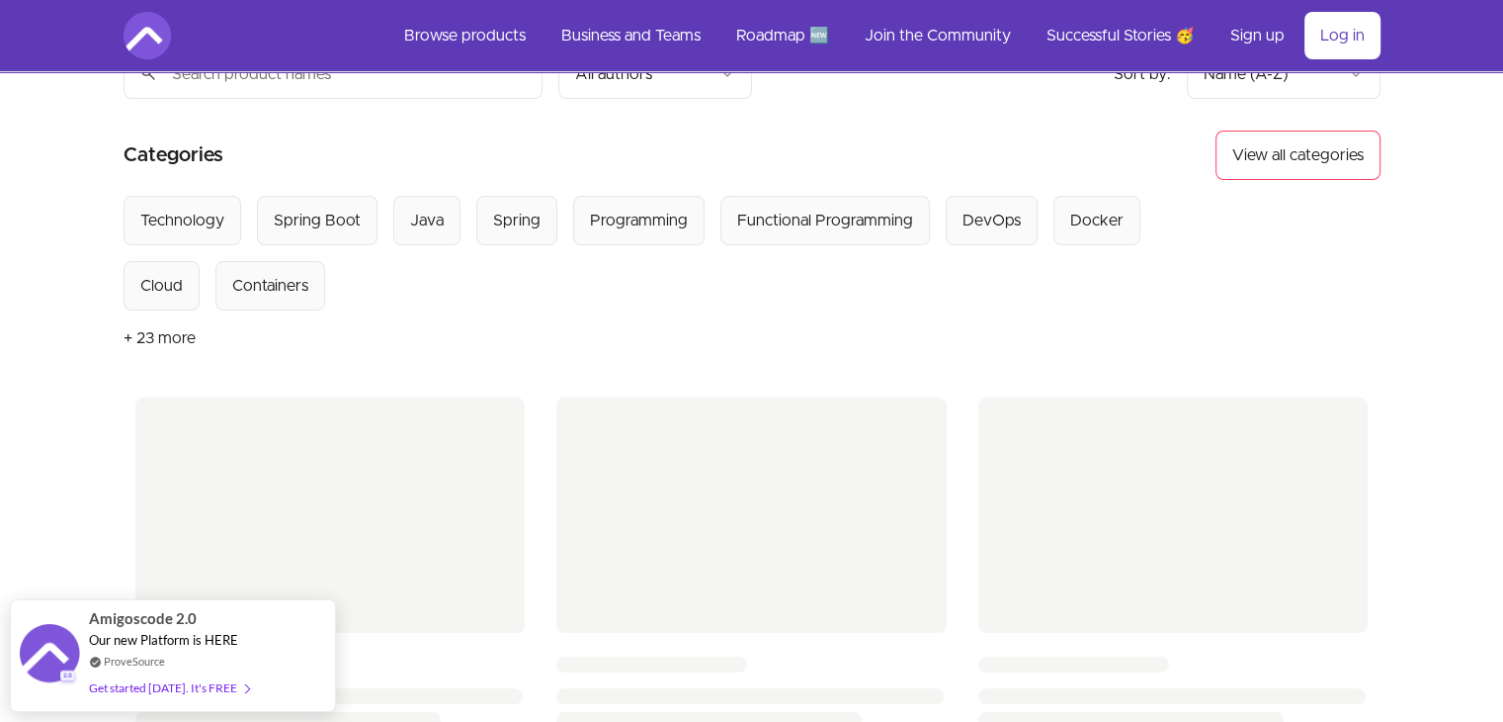
click at [216, 214] on div "Technology" at bounding box center [182, 221] width 84 height 24
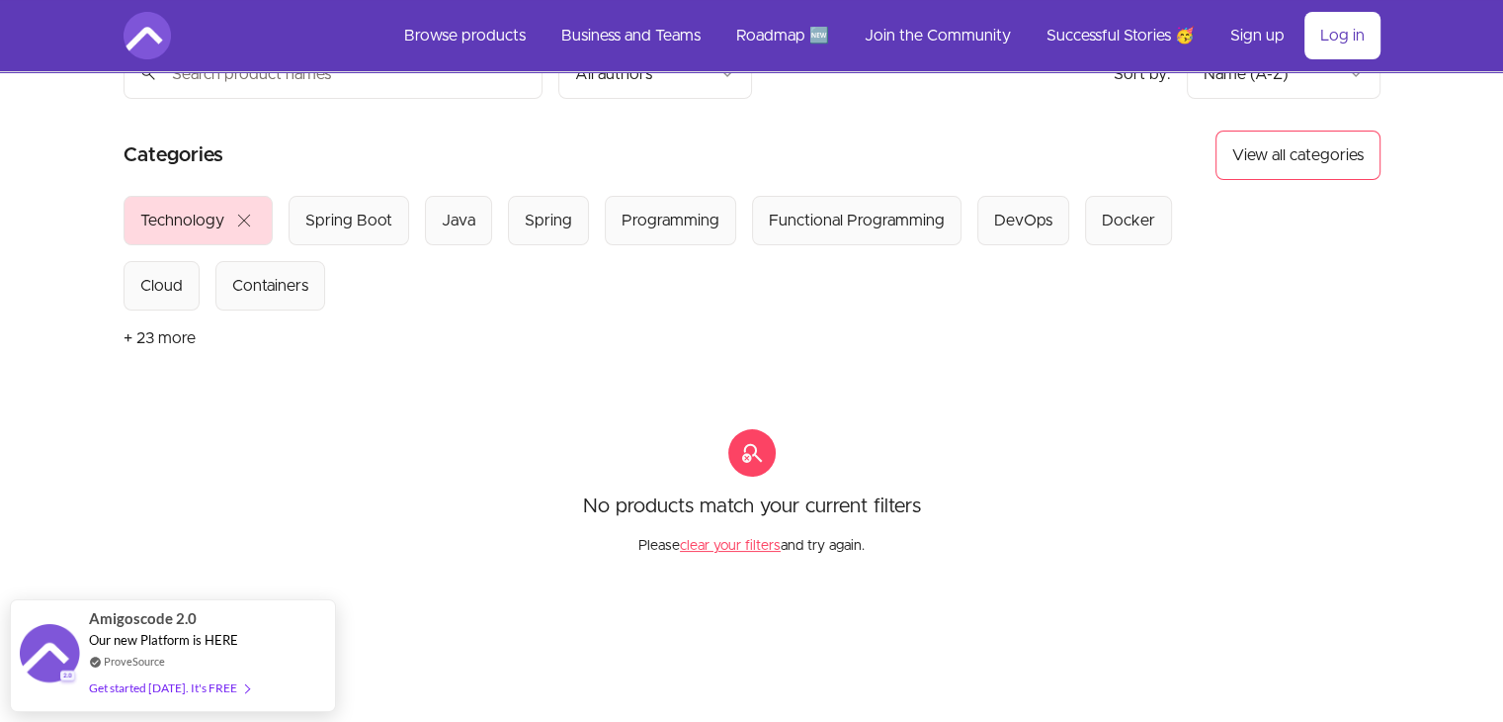
click at [242, 214] on span "close" at bounding box center [244, 221] width 24 height 24
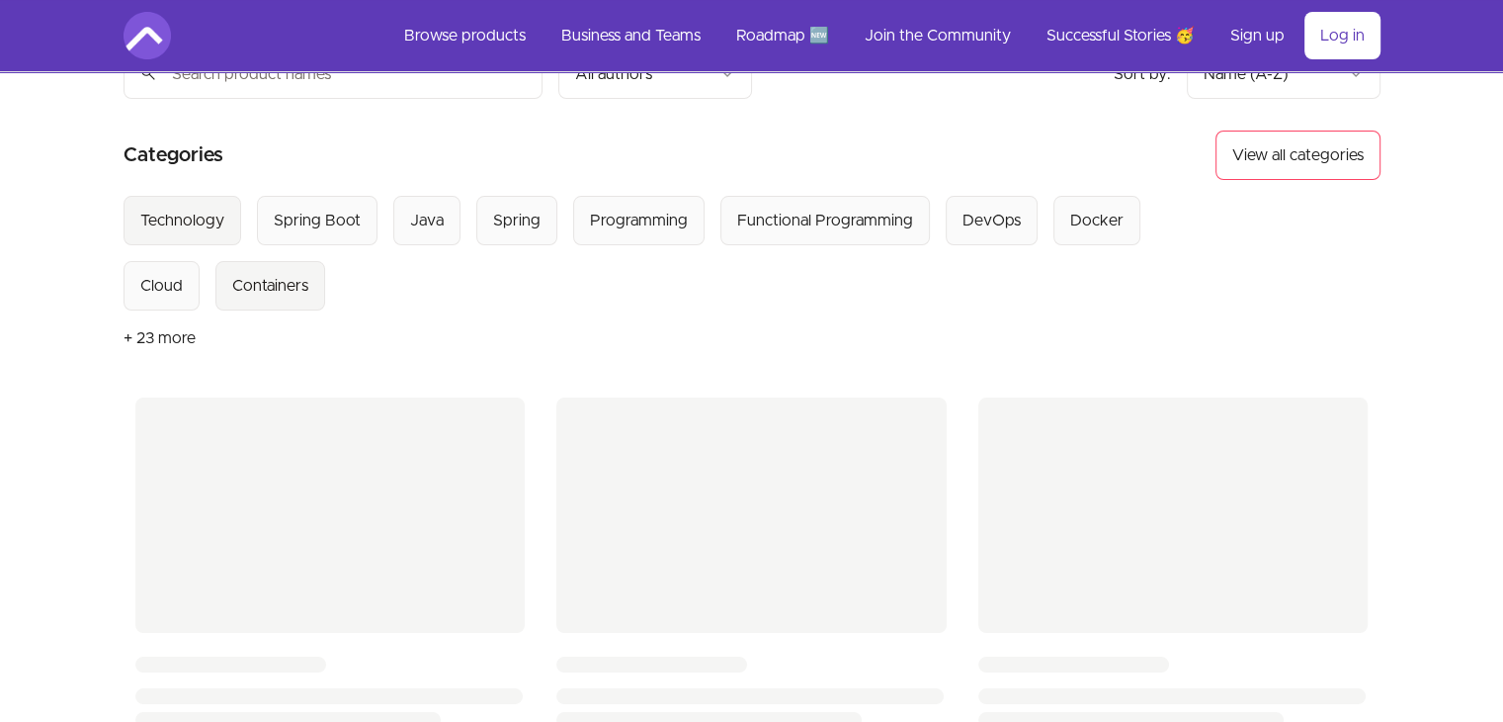
click at [232, 280] on div "Containers" at bounding box center [270, 286] width 76 height 24
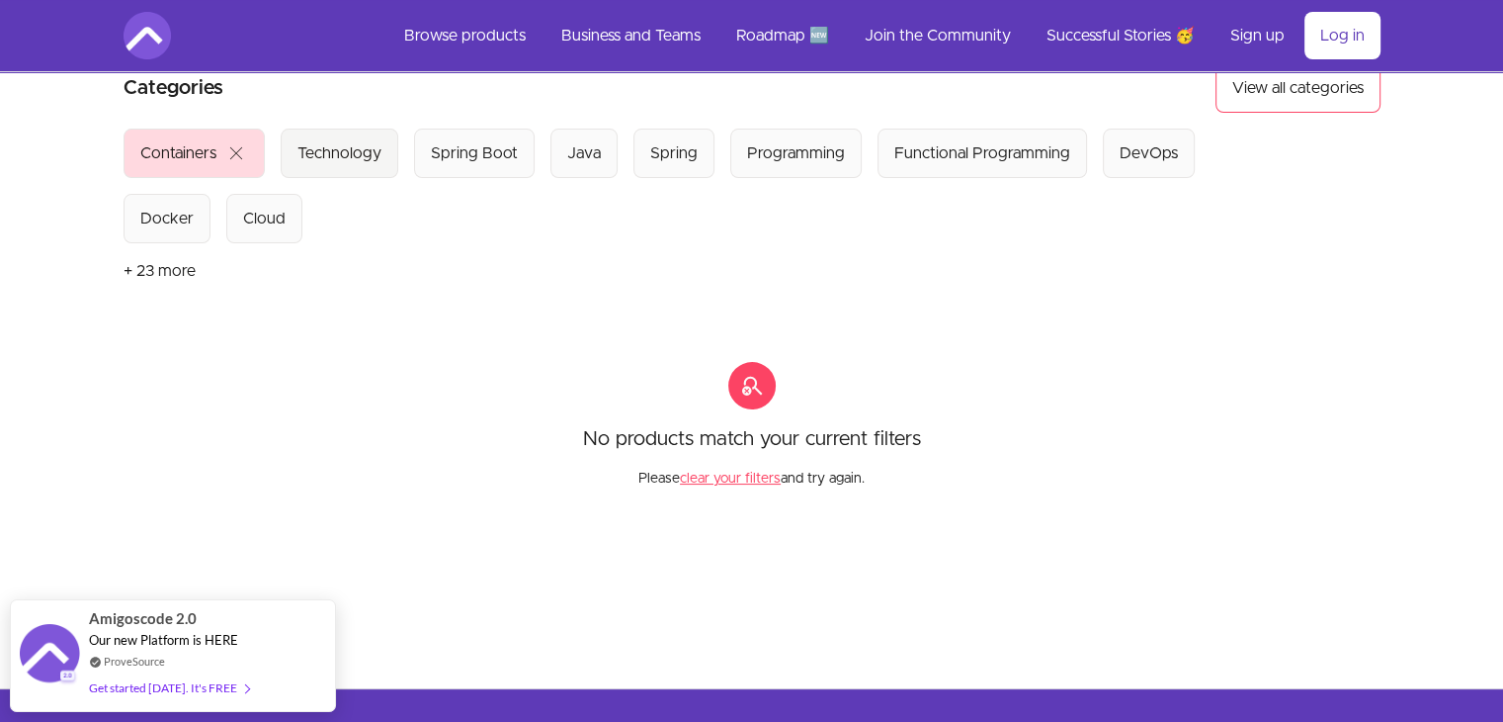
scroll to position [158, 0]
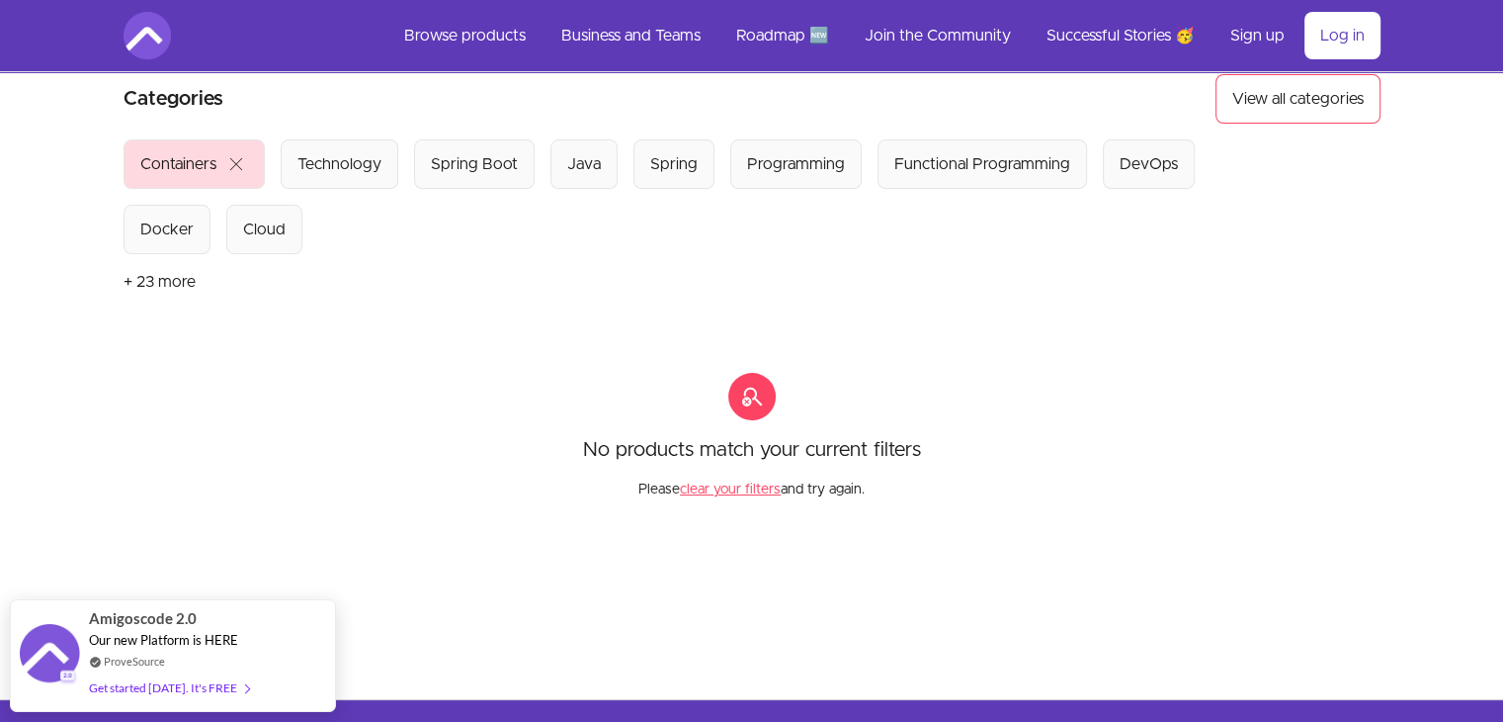
click at [230, 167] on span "close" at bounding box center [236, 164] width 24 height 24
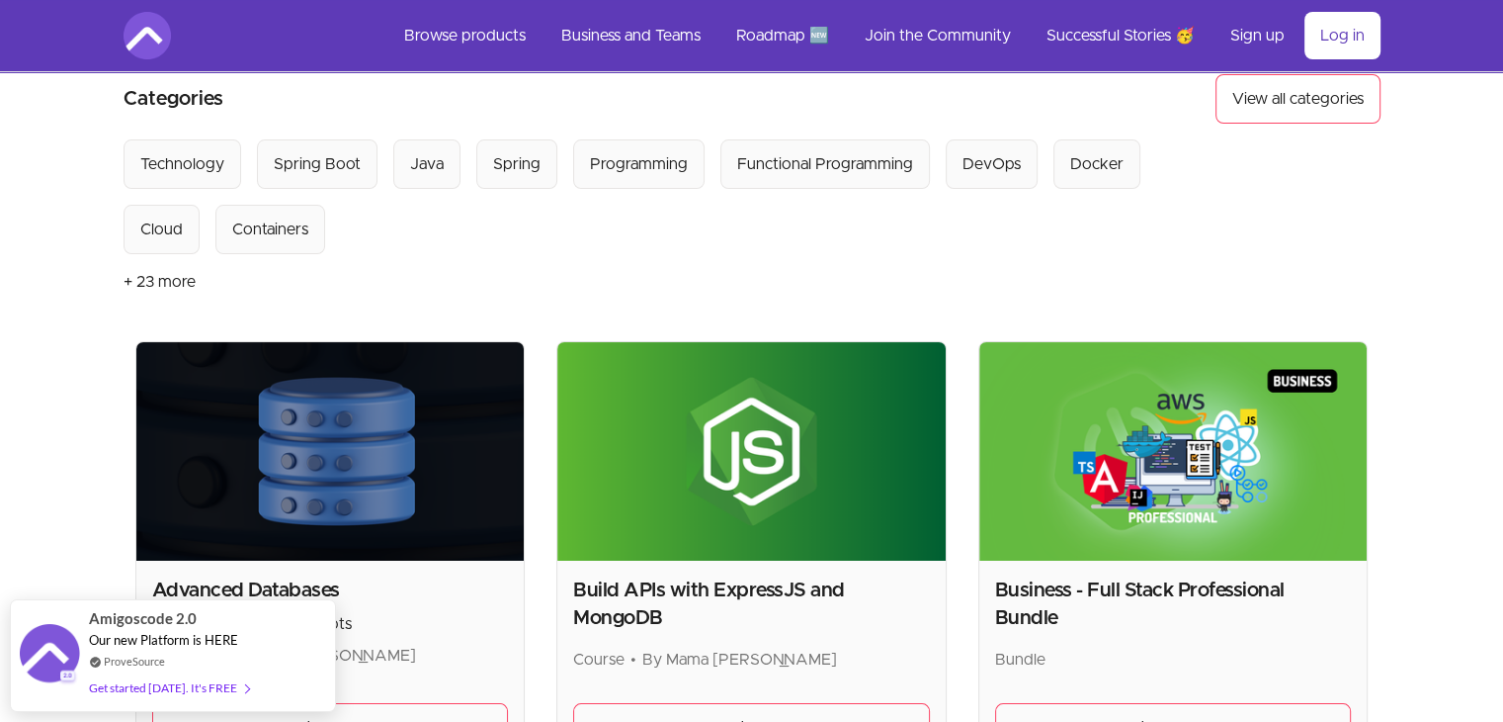
click at [230, 167] on button "Technology" at bounding box center [183, 163] width 118 height 49
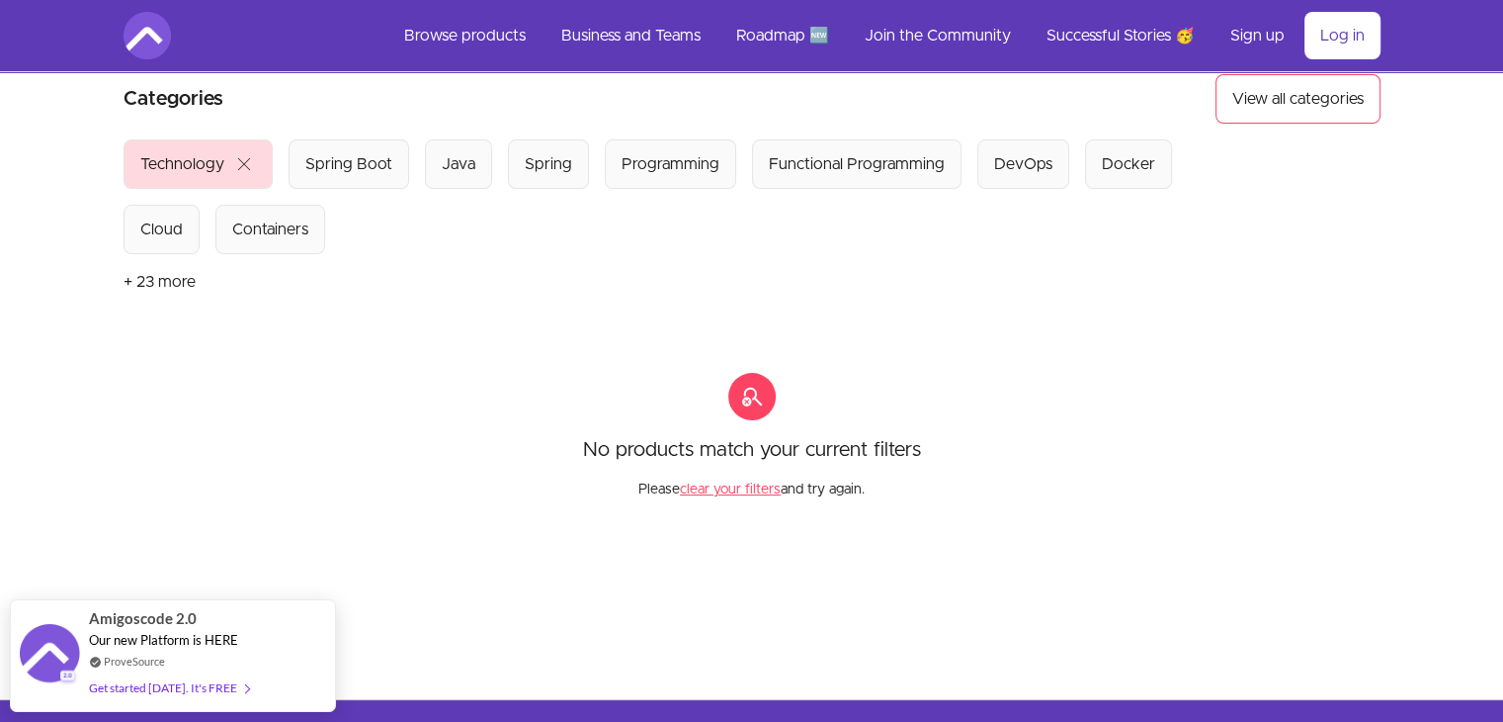
click at [247, 167] on span "close" at bounding box center [244, 164] width 24 height 24
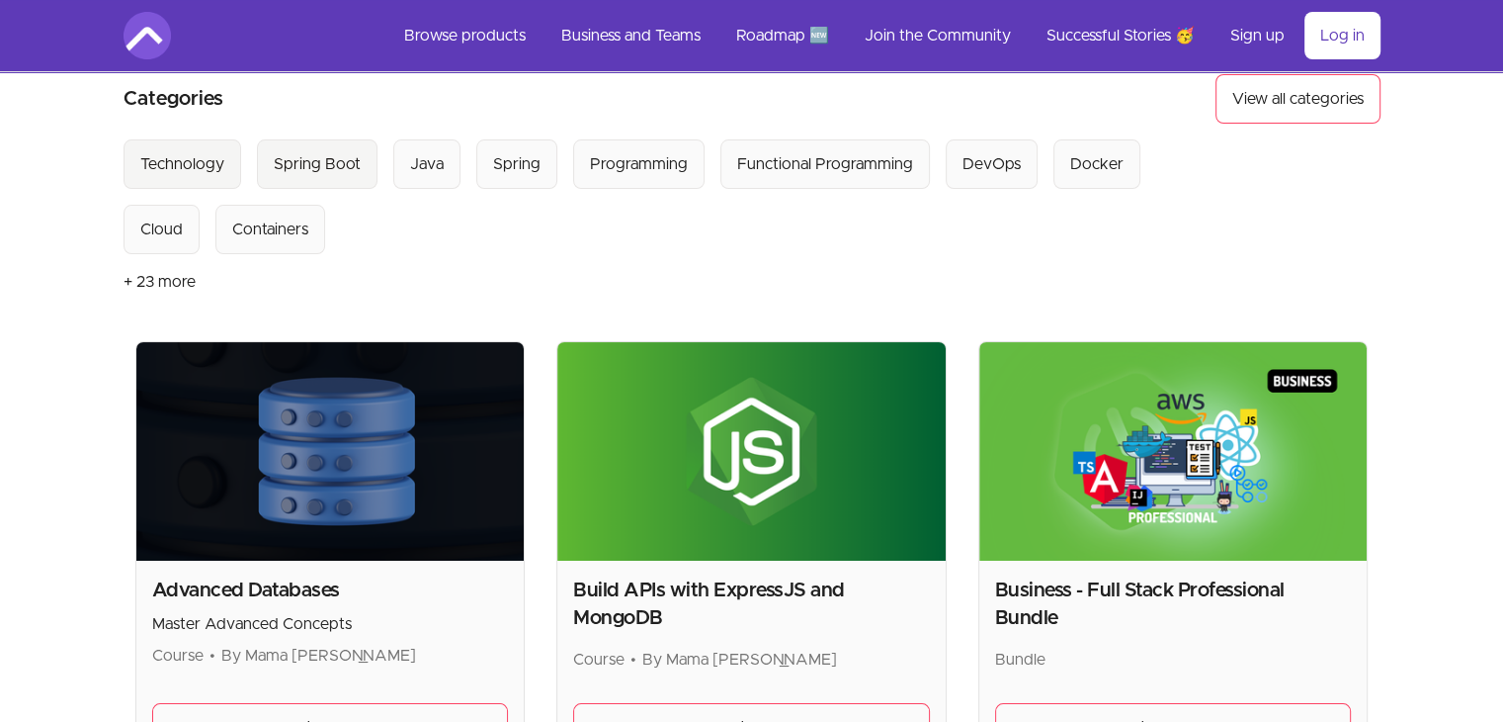
click at [307, 155] on div "Spring Boot" at bounding box center [317, 164] width 87 height 24
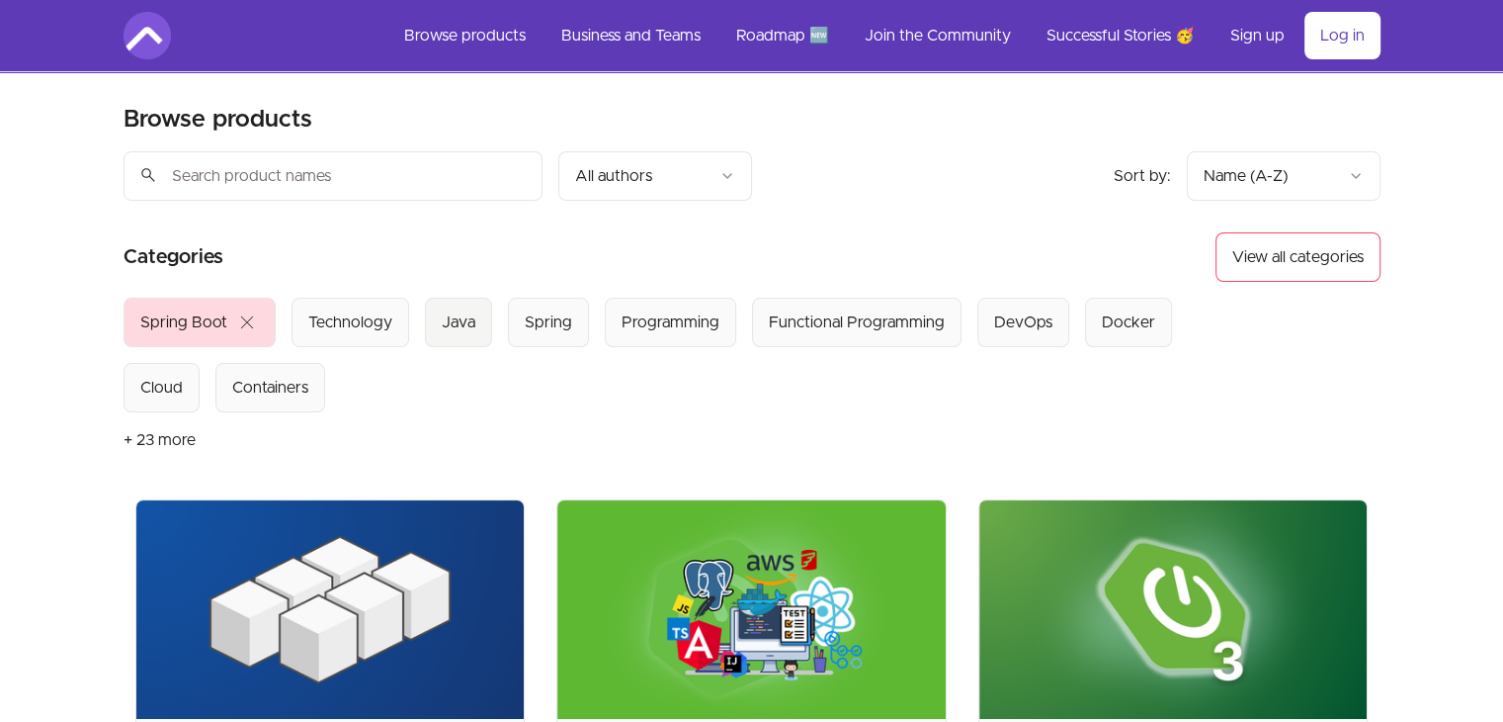
click at [461, 331] on div "Java" at bounding box center [459, 322] width 34 height 24
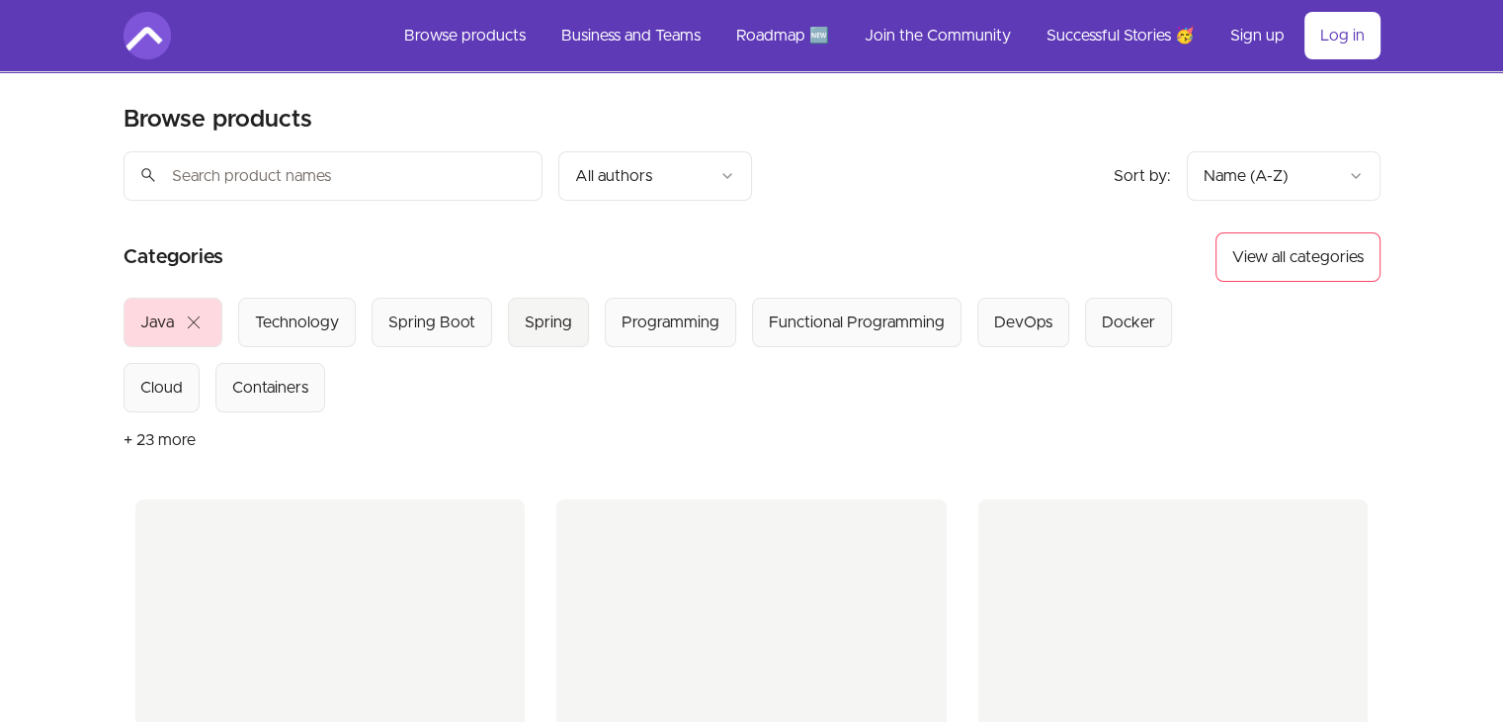
click at [560, 317] on div "Spring" at bounding box center [548, 322] width 47 height 24
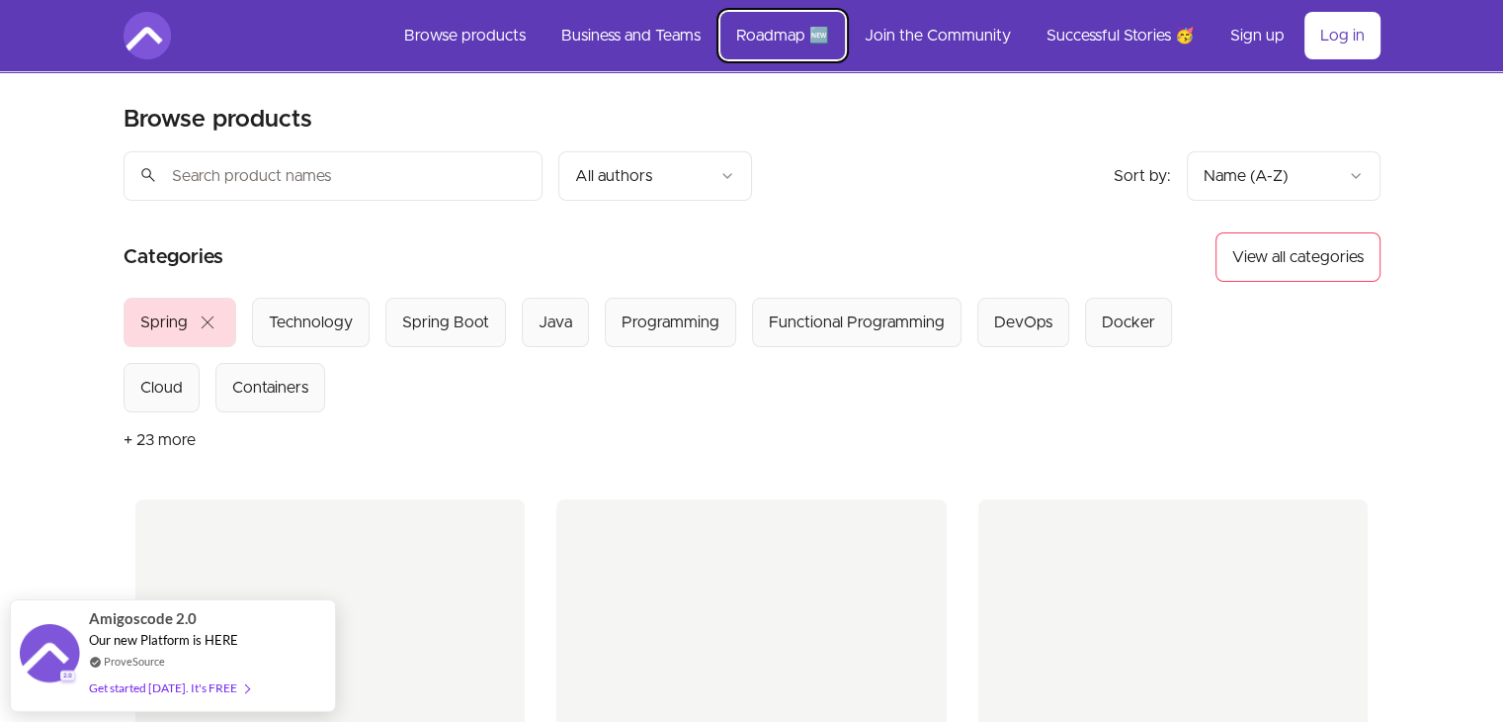
click at [777, 31] on link "Roadmap 🆕" at bounding box center [783, 35] width 125 height 47
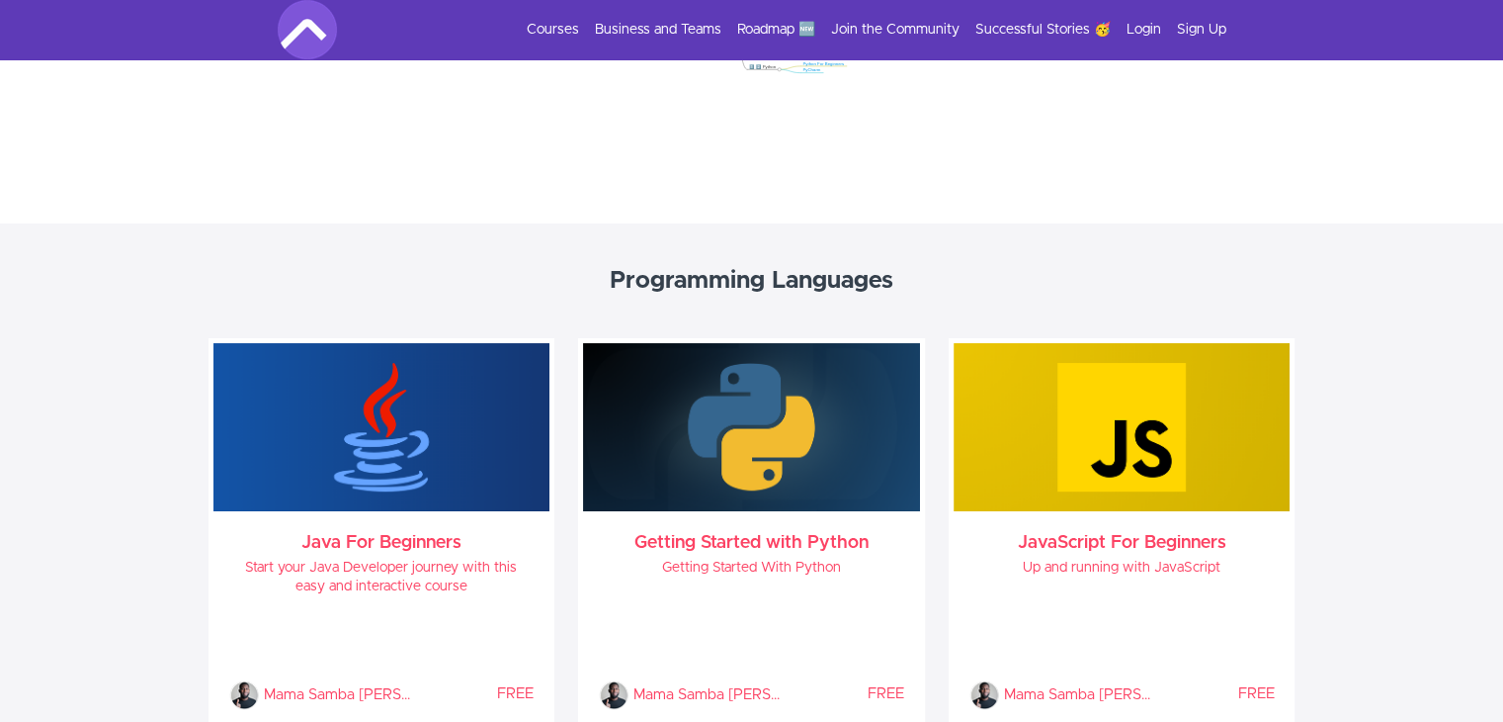
scroll to position [722, 0]
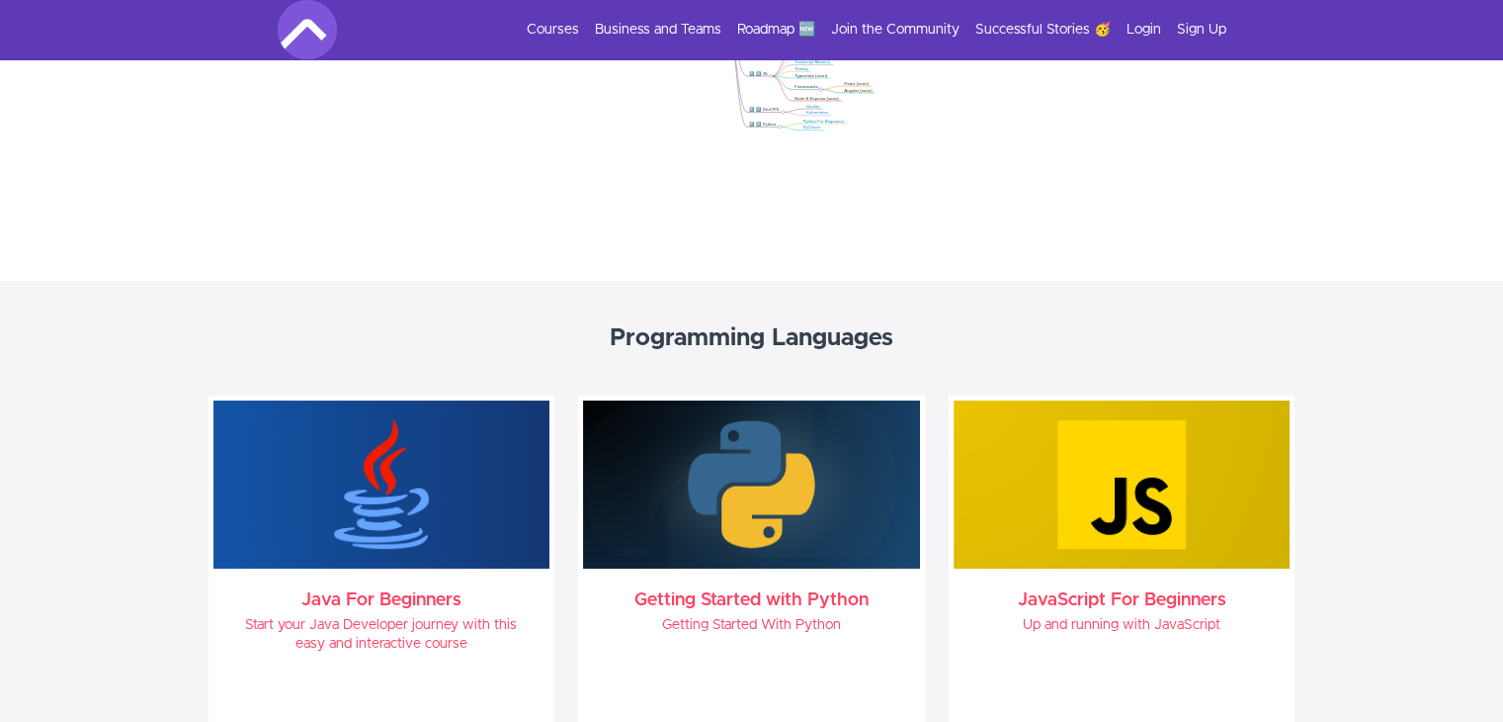
click at [873, 41] on div "Courses Business and Teams Roadmap 🆕 Join the Community Successful Stories 🥳 Lo…" at bounding box center [752, 29] width 949 height 59
click at [869, 24] on link "Join the Community" at bounding box center [895, 30] width 128 height 20
